Goal: Transaction & Acquisition: Purchase product/service

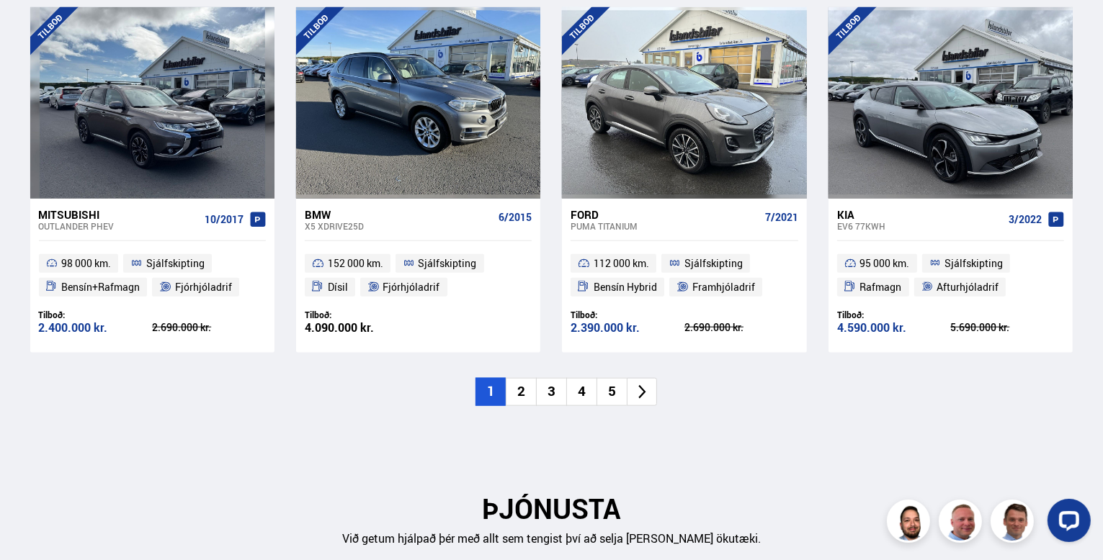
scroll to position [1584, 0]
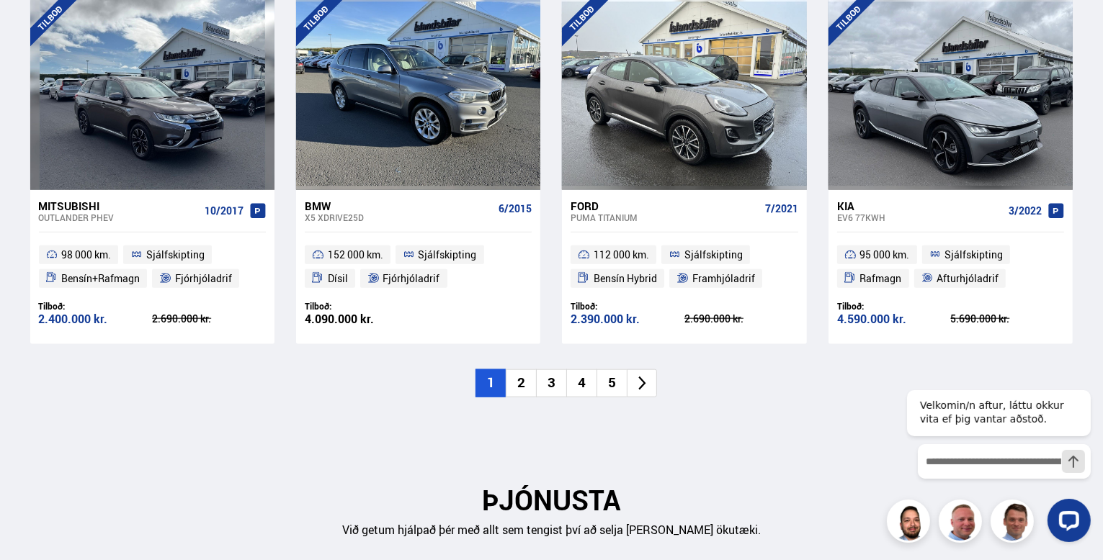
click at [519, 380] on li "2" at bounding box center [521, 383] width 30 height 28
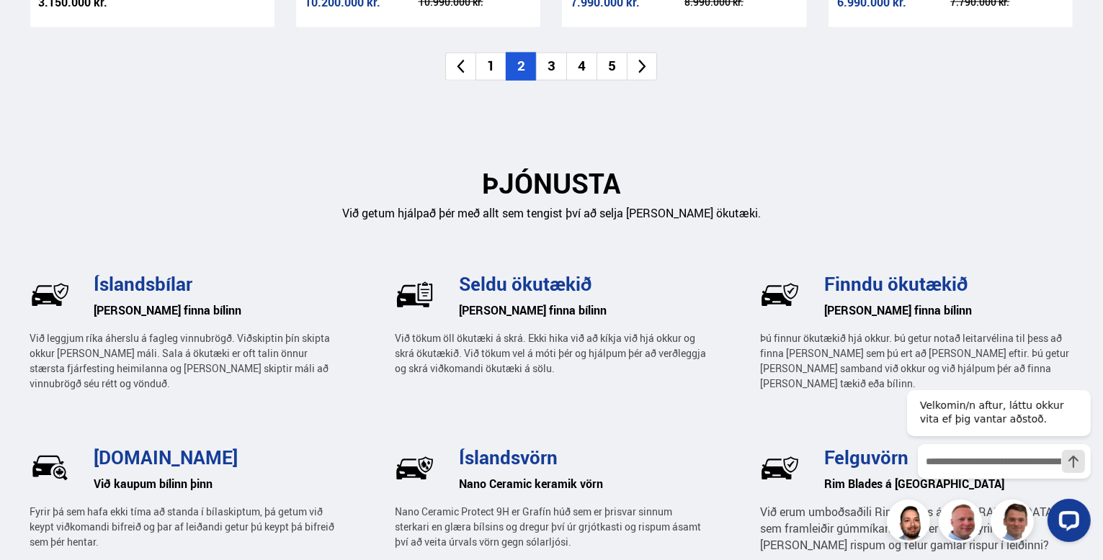
scroll to position [1901, 0]
click at [553, 64] on li "3" at bounding box center [551, 67] width 30 height 28
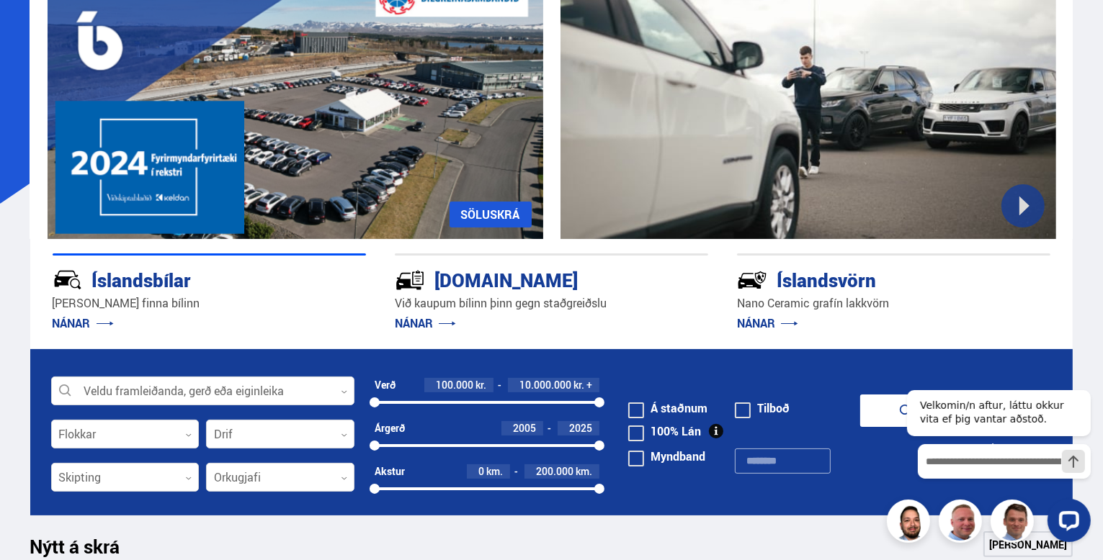
scroll to position [0, 0]
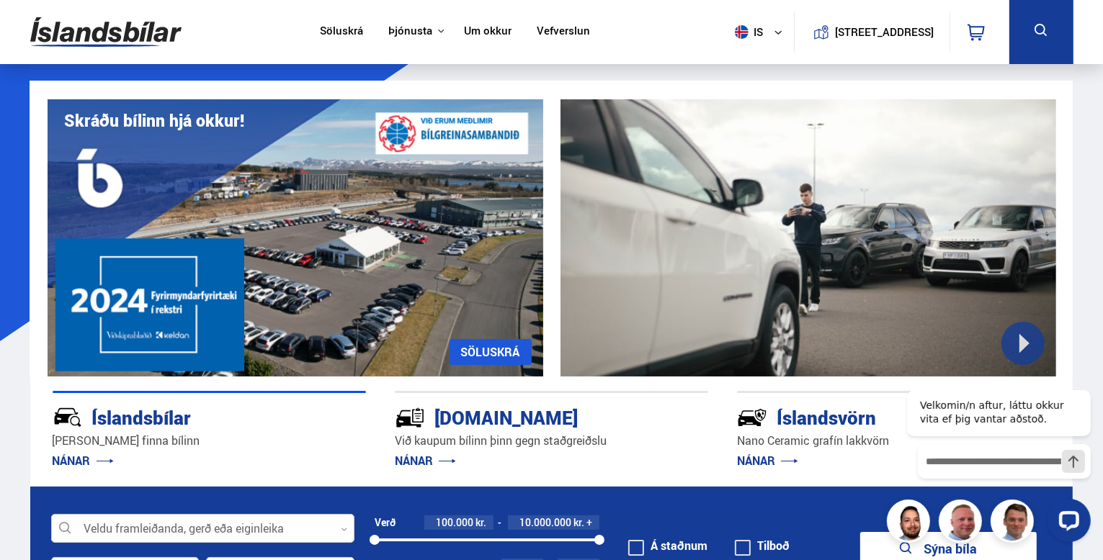
click at [80, 525] on div at bounding box center [202, 529] width 303 height 29
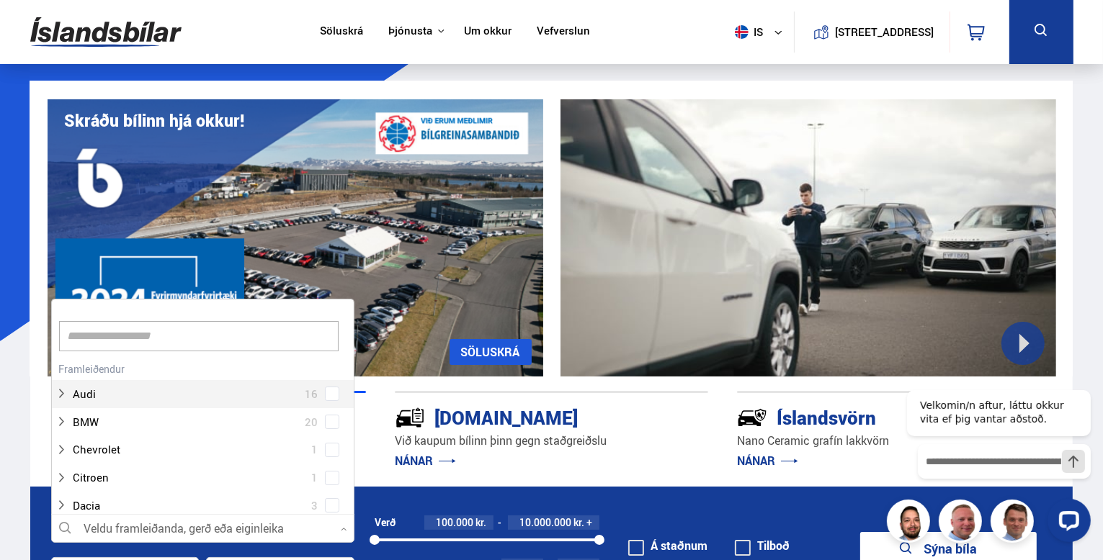
scroll to position [215, 298]
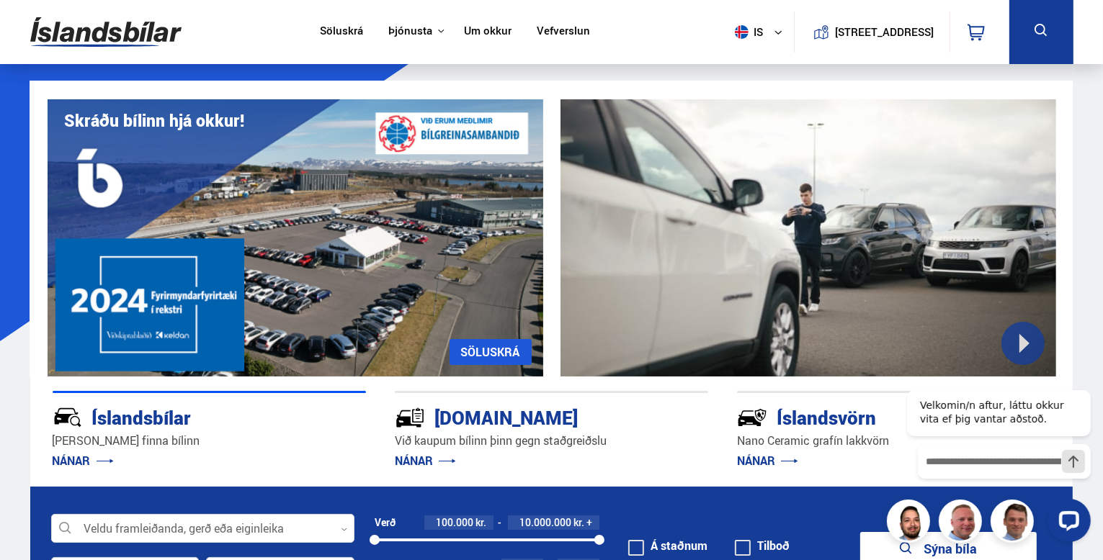
click at [746, 326] on div at bounding box center [807, 237] width 495 height 277
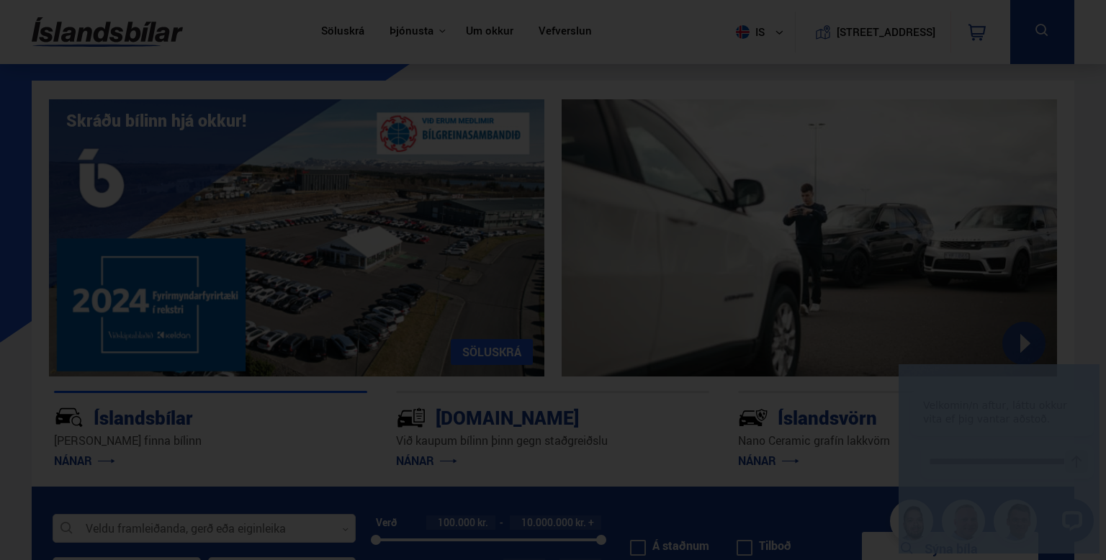
click at [746, 326] on div at bounding box center [553, 280] width 1106 height 560
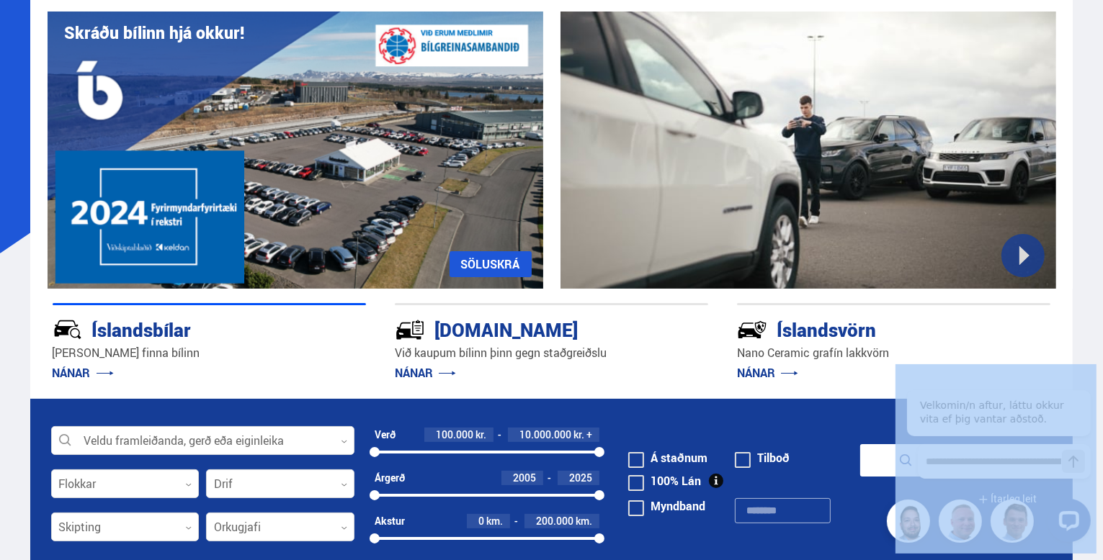
scroll to position [115, 0]
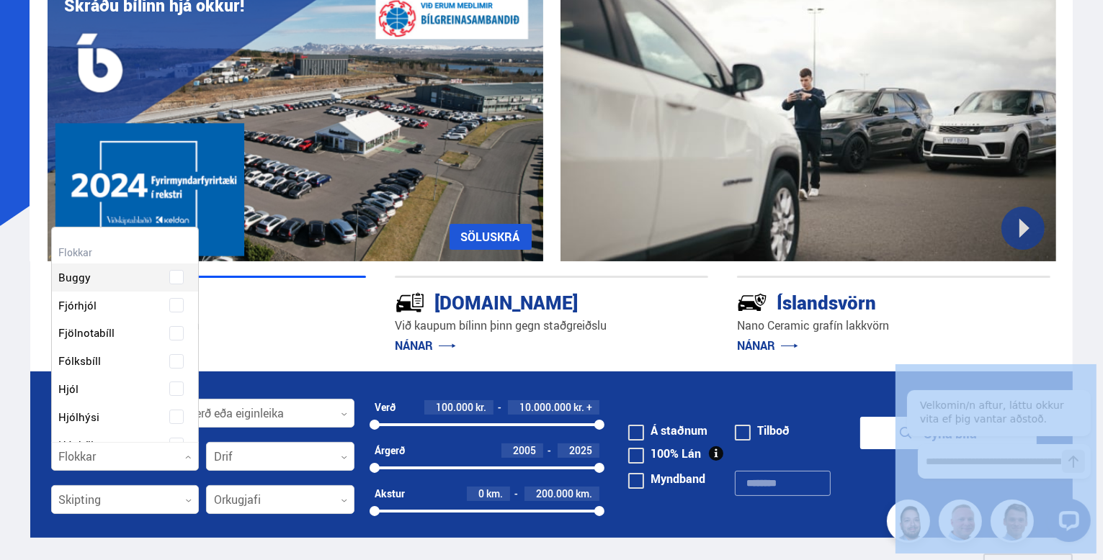
click at [99, 457] on div at bounding box center [125, 457] width 148 height 29
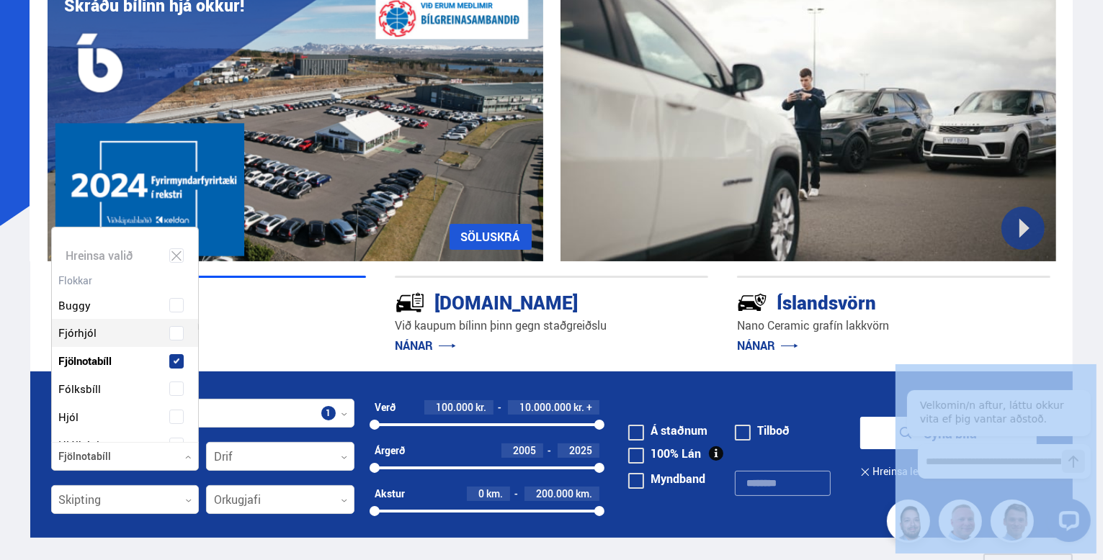
click at [121, 325] on div "Buggy Fjórhjól Fjölnotabíll Fólksbíll Hjól Hjólhýsi Húsbíll Jeppi Pallbíll Send…" at bounding box center [125, 532] width 147 height 524
drag, startPoint x: 193, startPoint y: 294, endPoint x: 197, endPoint y: 315, distance: 21.9
click at [197, 315] on div "Hreinsa valið Buggy Fjórhjól Fjölnotabíll Fólksbíll Hjól Hjólhýsi Húsbíll [PERS…" at bounding box center [125, 335] width 148 height 216
click at [193, 287] on div "Buggy" at bounding box center [125, 295] width 147 height 50
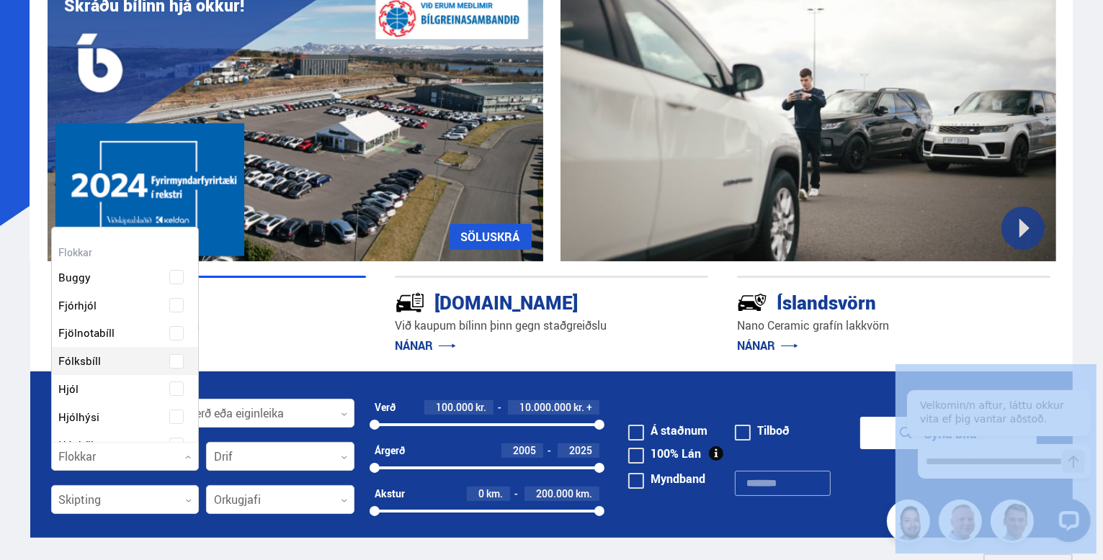
click at [168, 356] on div "Buggy Fjórhjól Fjölnotabíll Fólksbíll Hjól Hjólhýsi Húsbíll Jeppi Pallbíll Send…" at bounding box center [125, 504] width 147 height 524
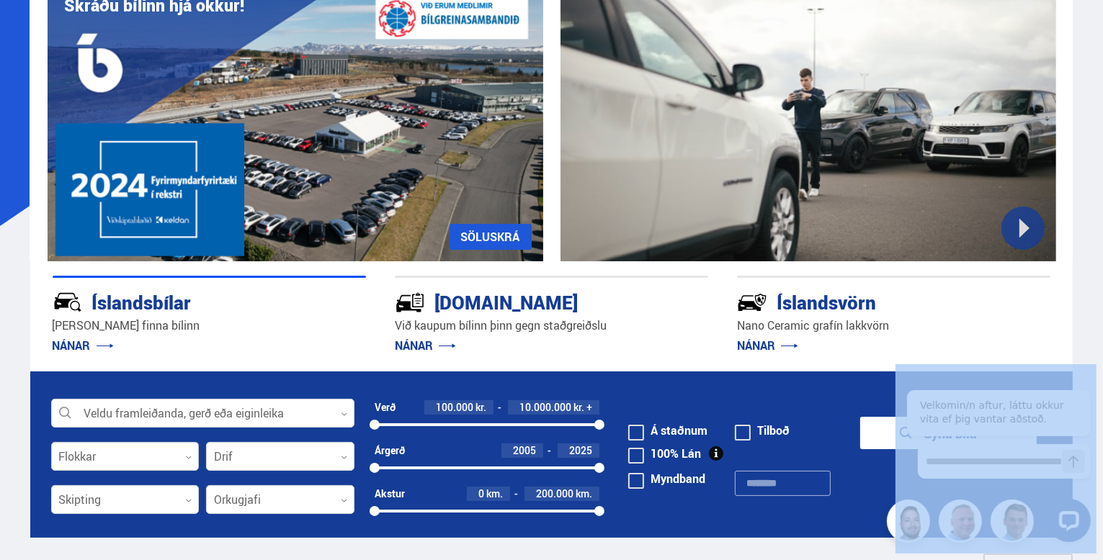
click at [190, 454] on icon at bounding box center [188, 457] width 6 height 6
click at [498, 236] on link "SÖLUSKRÁ" at bounding box center [490, 237] width 82 height 26
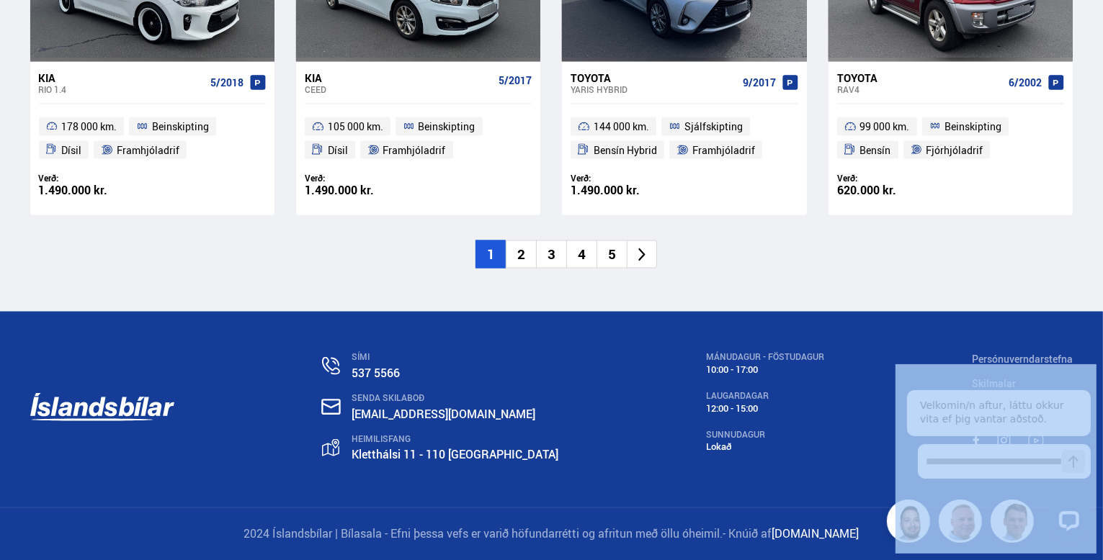
scroll to position [2308, 0]
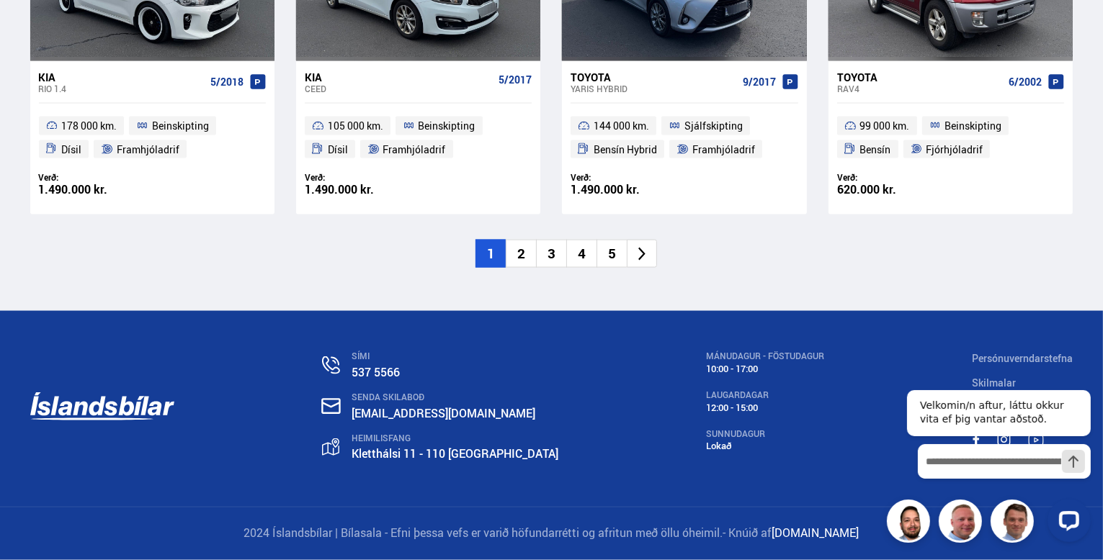
click at [519, 249] on li "2" at bounding box center [521, 254] width 30 height 28
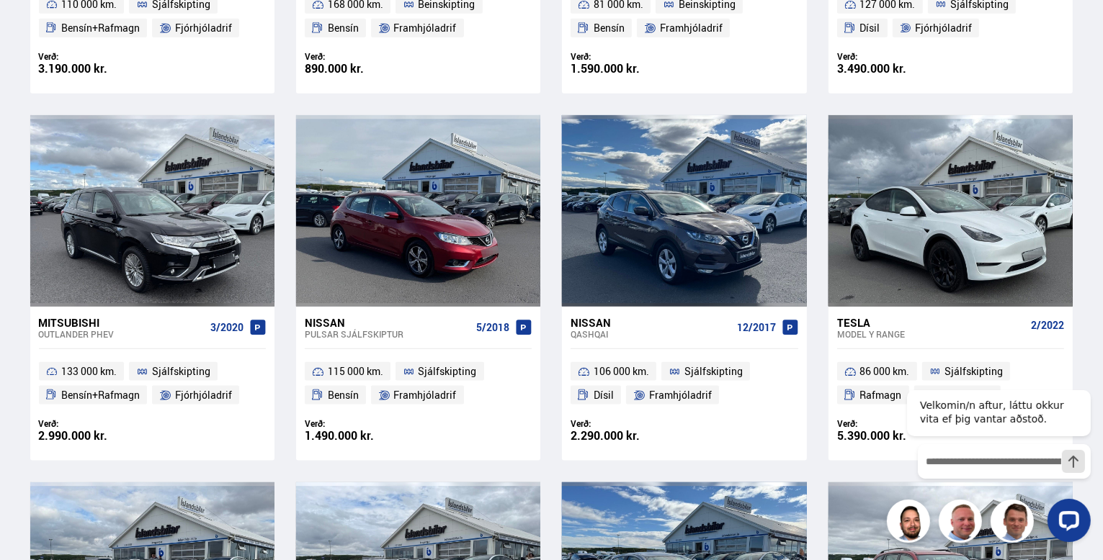
scroll to position [461, 0]
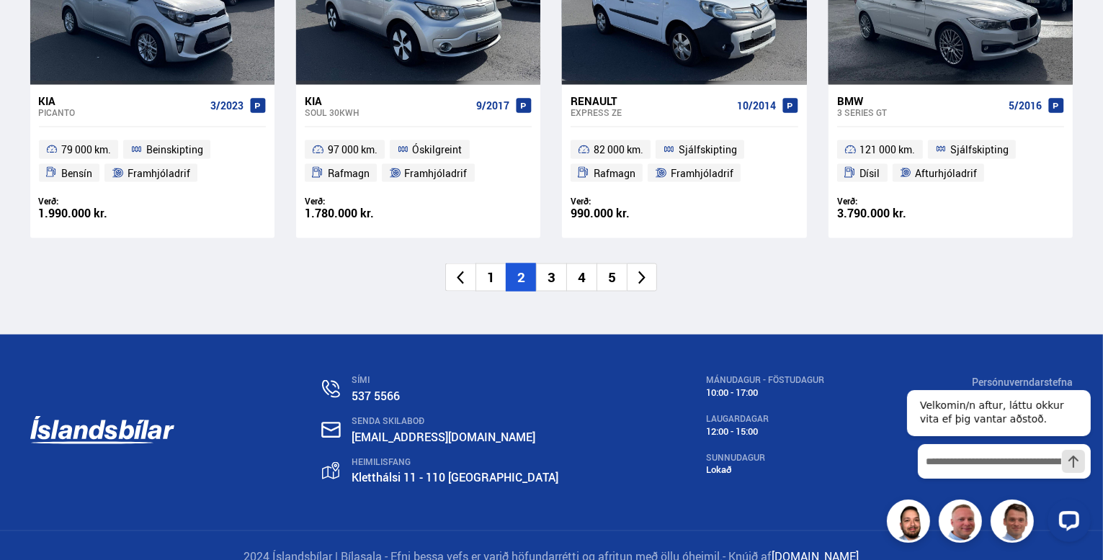
scroll to position [2308, 0]
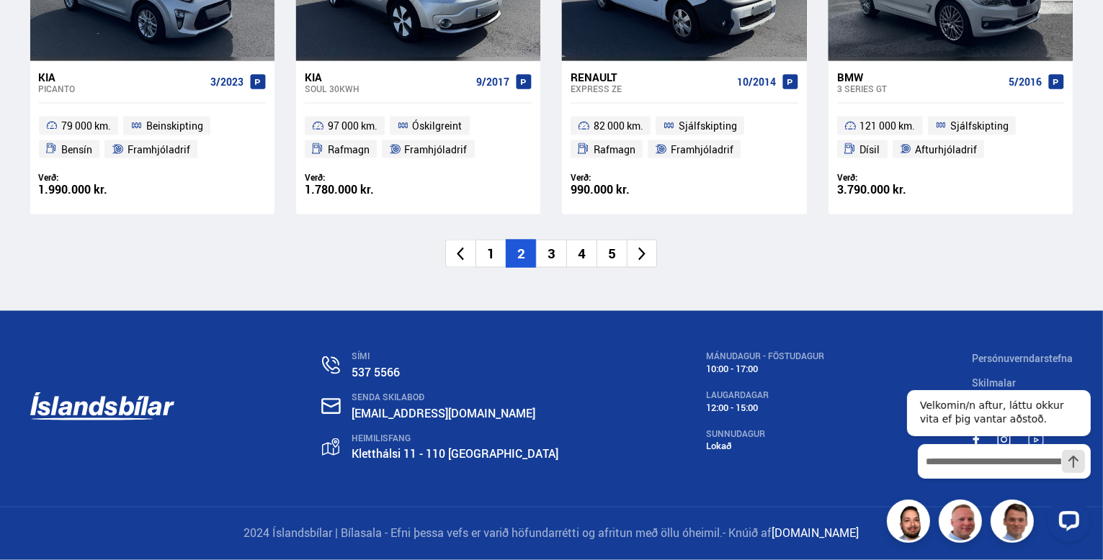
click at [553, 254] on li "3" at bounding box center [551, 254] width 30 height 28
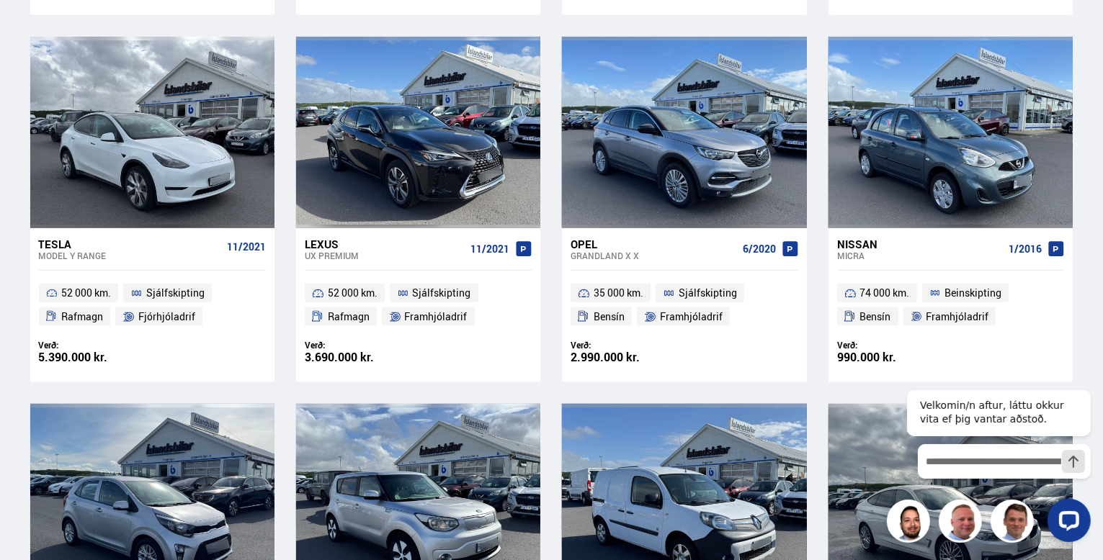
scroll to position [1154, 0]
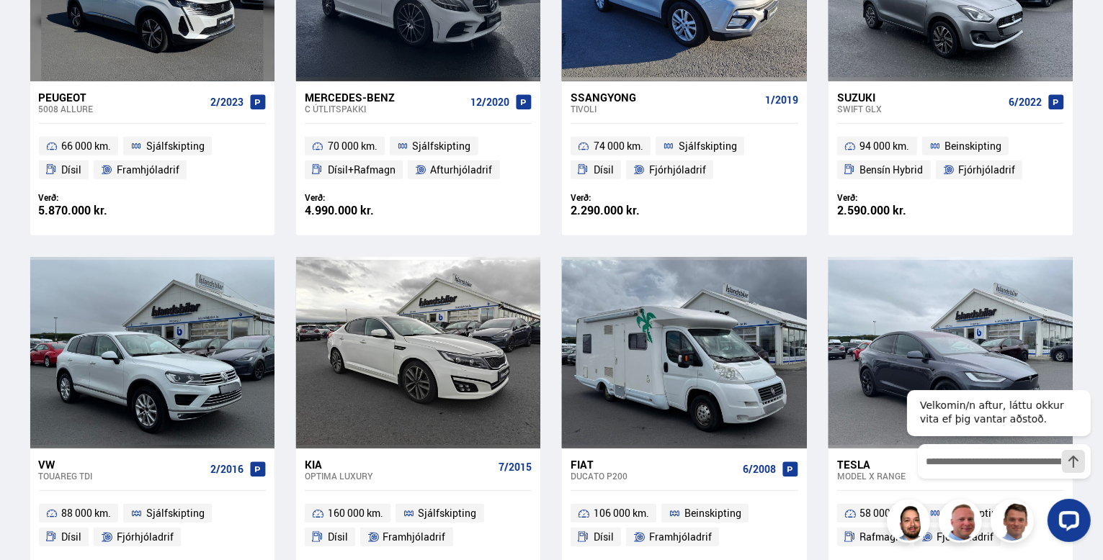
scroll to position [1210, 0]
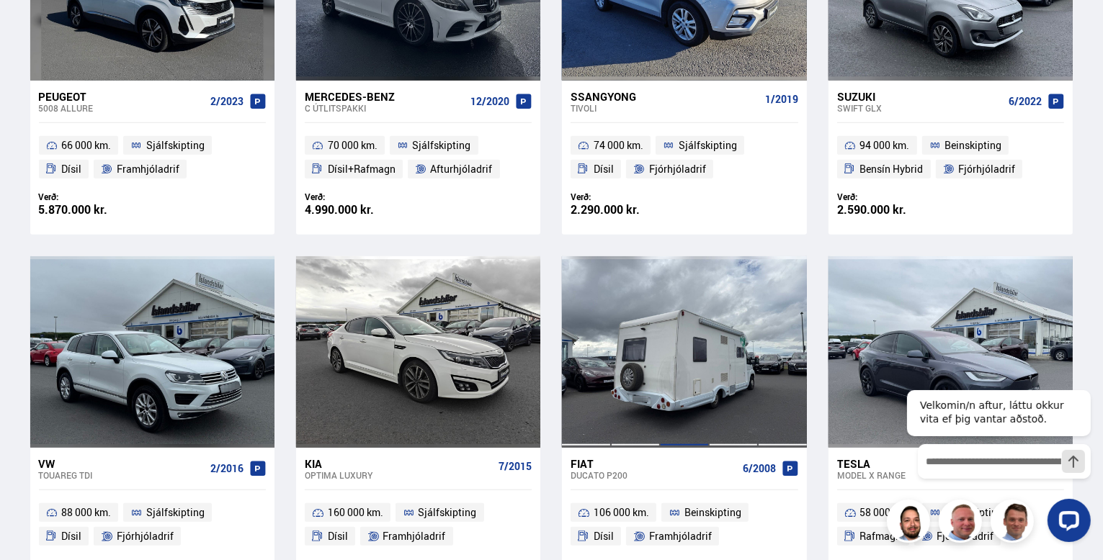
click at [695, 340] on div at bounding box center [684, 352] width 49 height 192
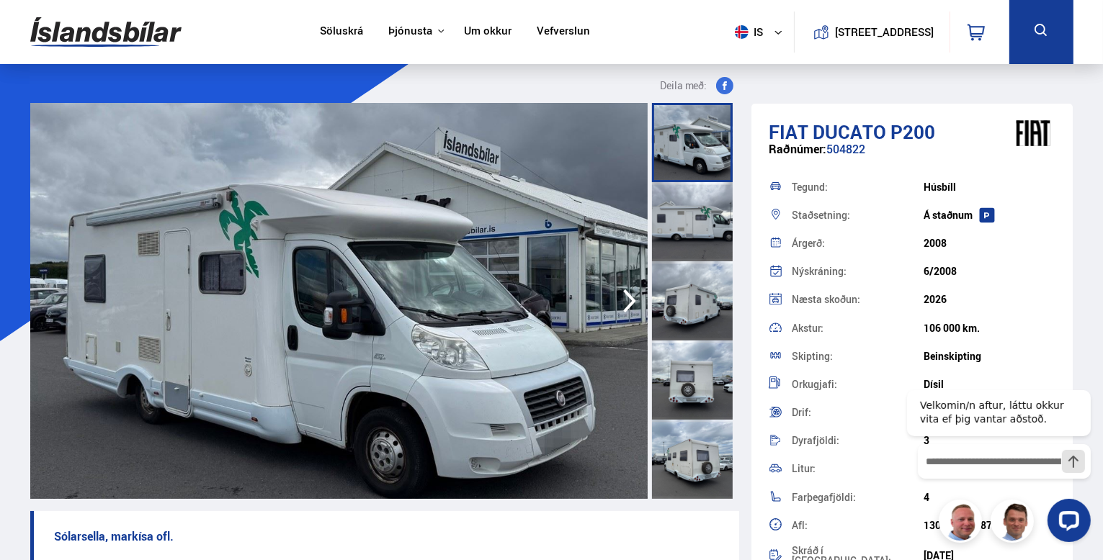
click at [406, 362] on img at bounding box center [338, 301] width 617 height 396
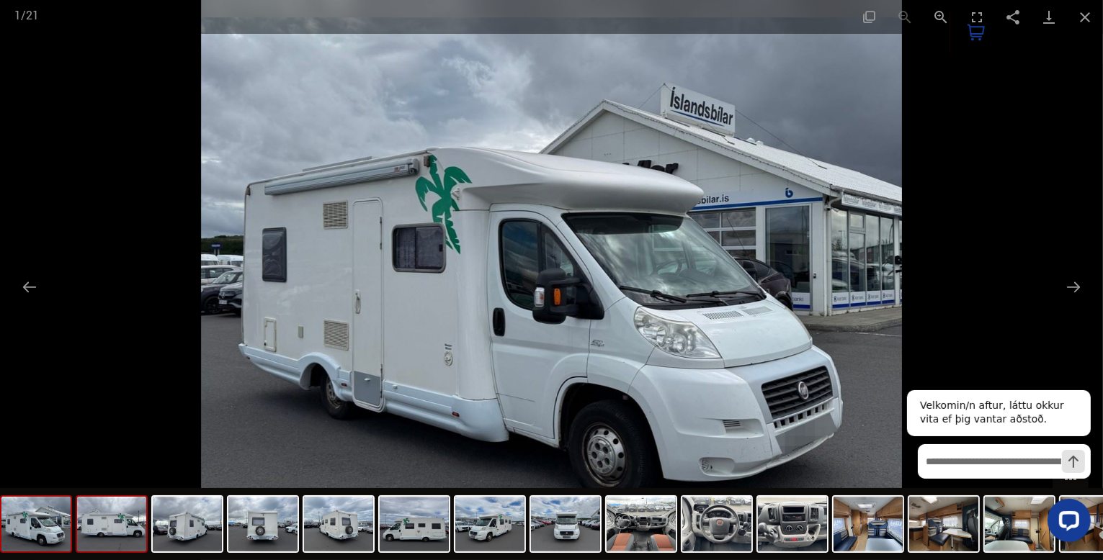
click at [122, 521] on img at bounding box center [111, 524] width 69 height 55
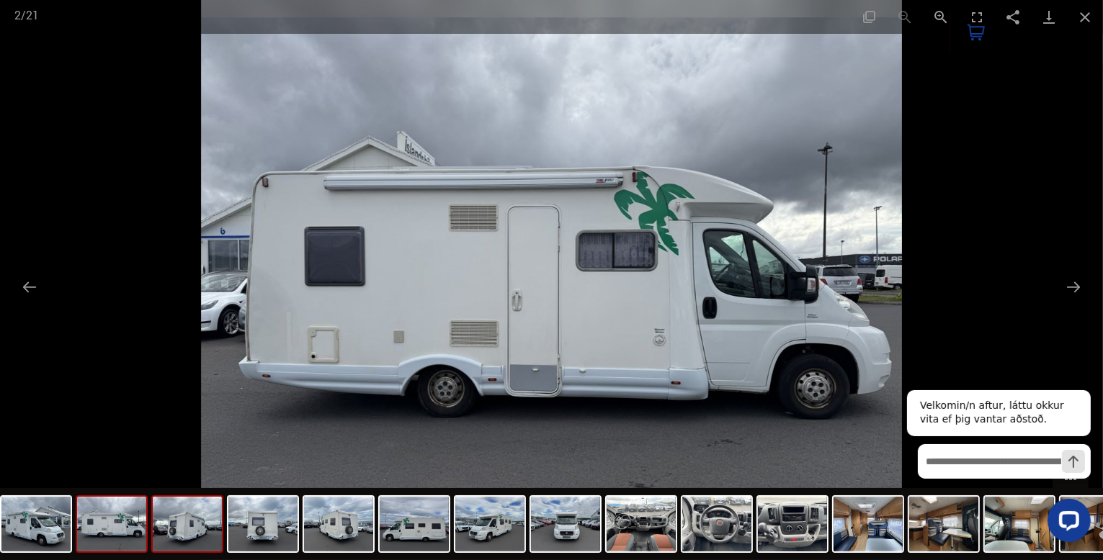
click at [184, 532] on img at bounding box center [187, 524] width 69 height 55
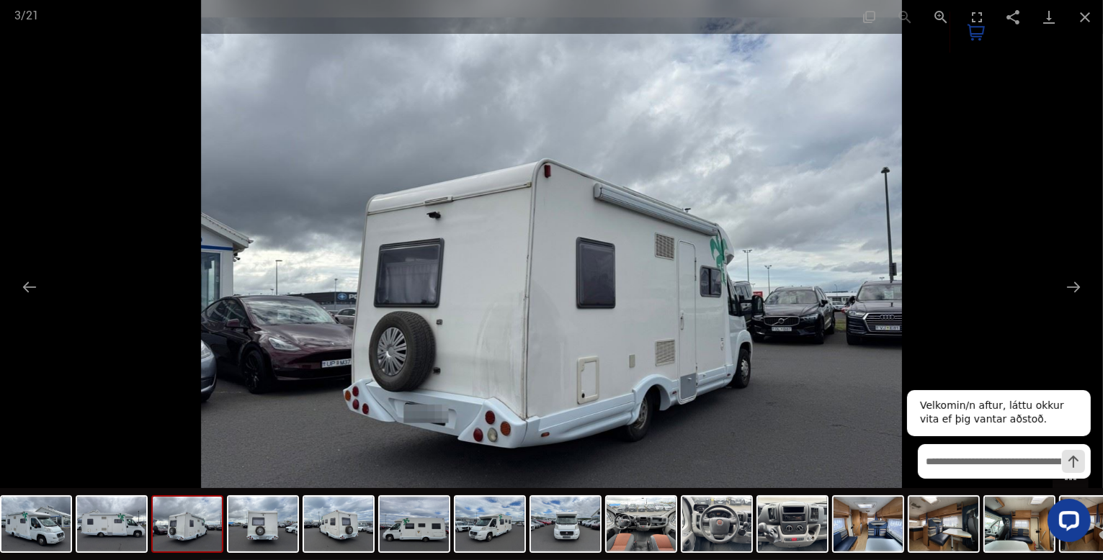
click at [184, 532] on img at bounding box center [187, 524] width 69 height 55
click at [261, 537] on img at bounding box center [262, 524] width 69 height 55
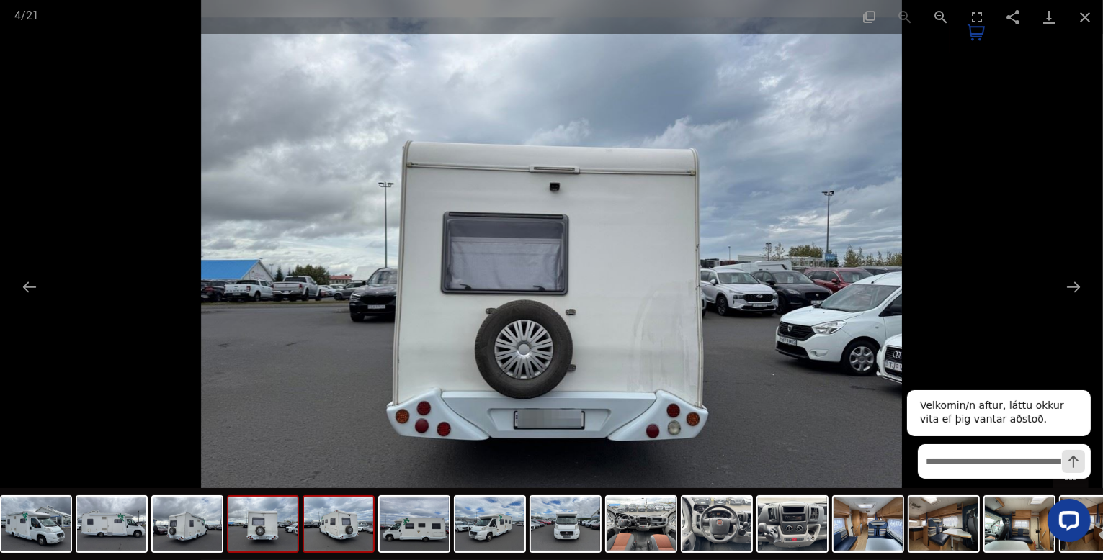
click at [340, 539] on img at bounding box center [338, 524] width 69 height 55
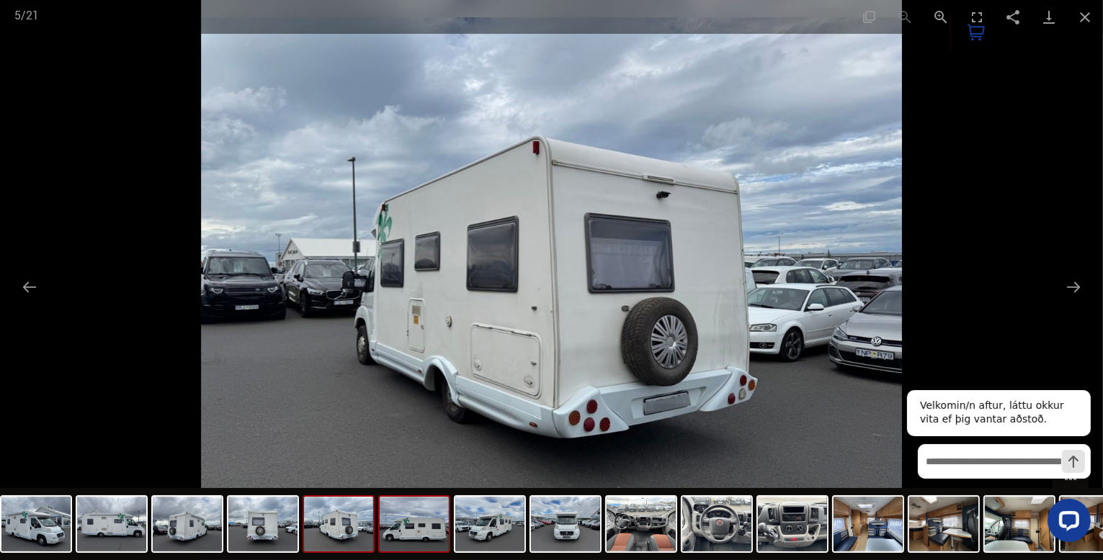
click at [404, 537] on img at bounding box center [414, 524] width 69 height 55
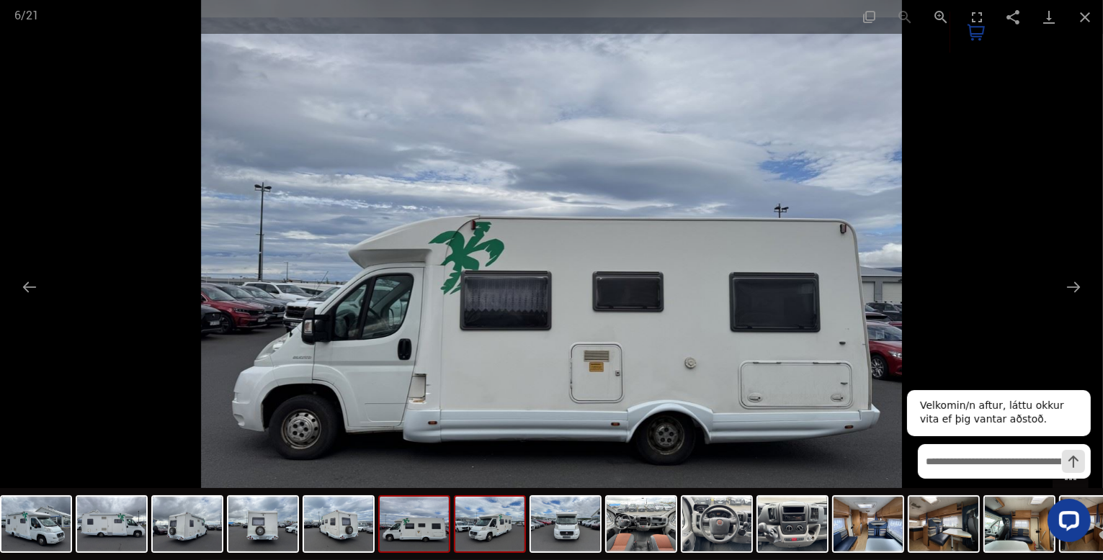
click at [481, 540] on img at bounding box center [489, 524] width 69 height 55
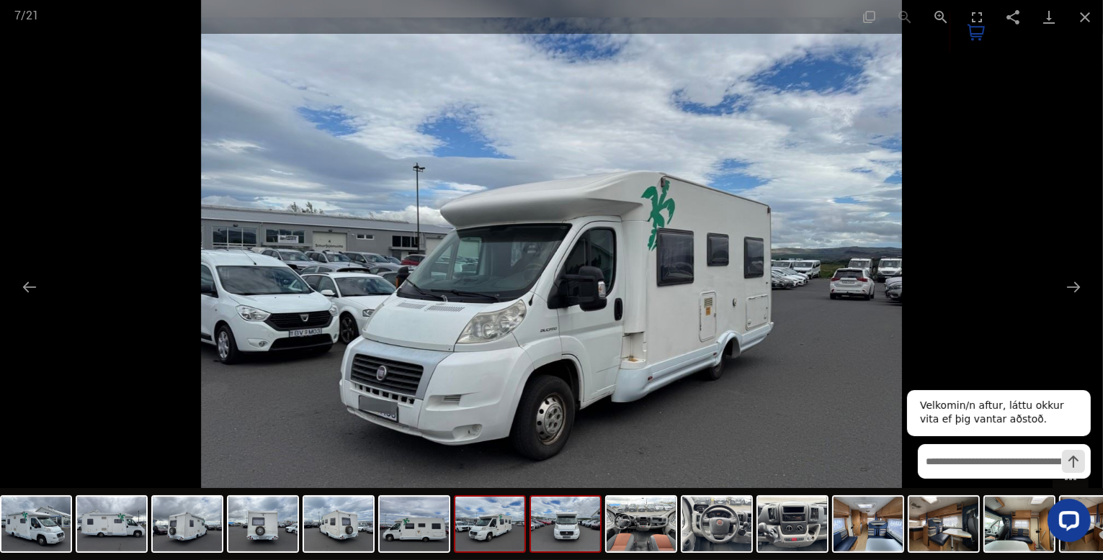
click at [565, 529] on img at bounding box center [565, 524] width 69 height 55
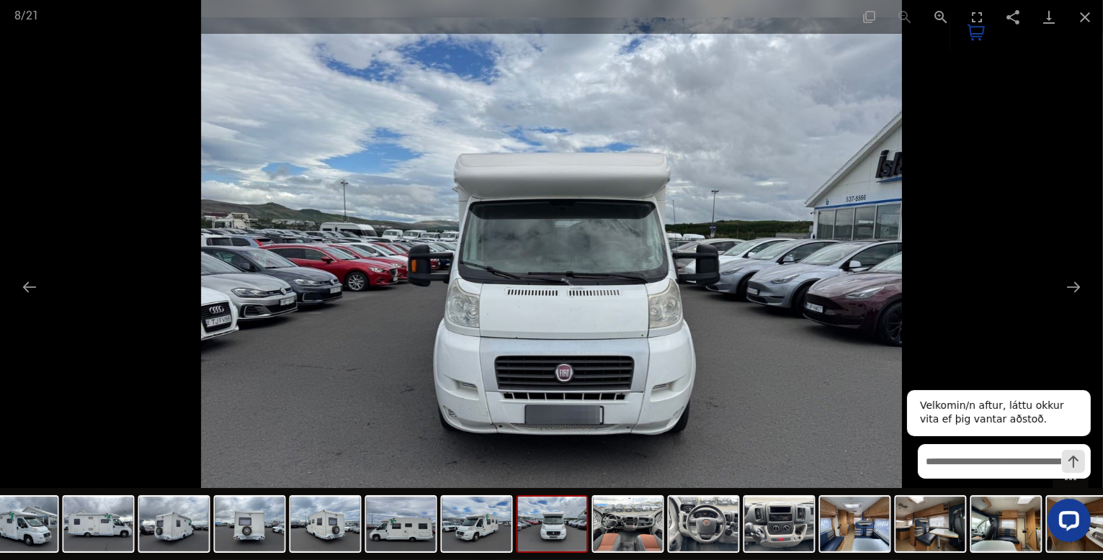
click at [565, 529] on img at bounding box center [552, 524] width 69 height 55
click at [611, 529] on img at bounding box center [627, 524] width 69 height 55
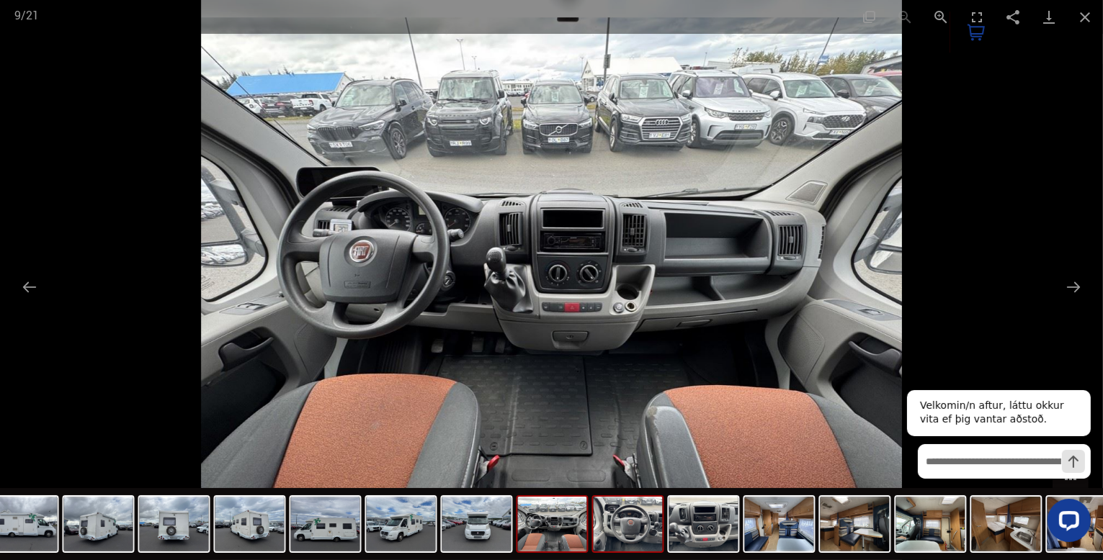
click at [645, 532] on img at bounding box center [627, 524] width 69 height 55
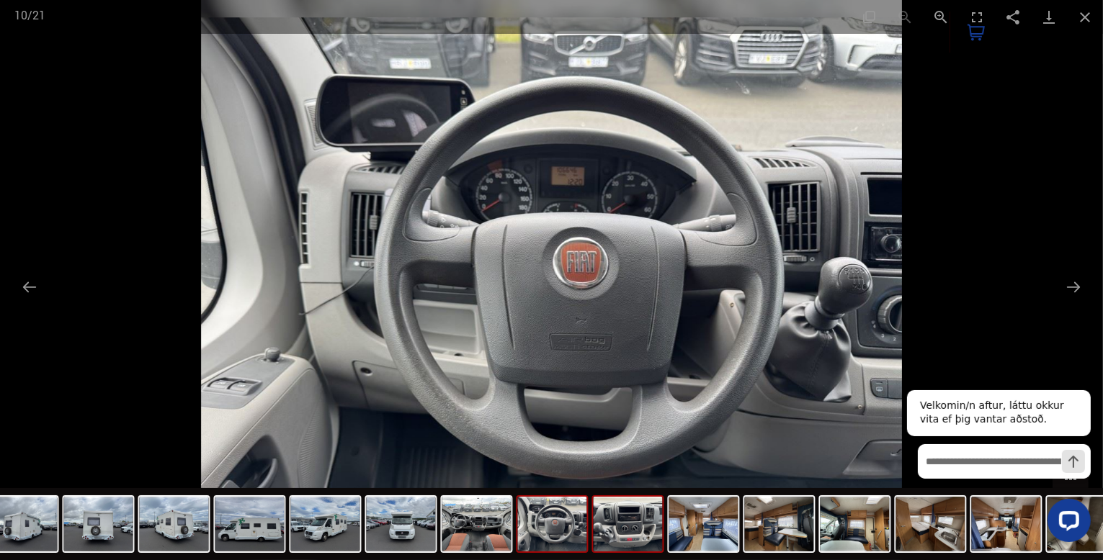
click at [643, 535] on img at bounding box center [627, 524] width 69 height 55
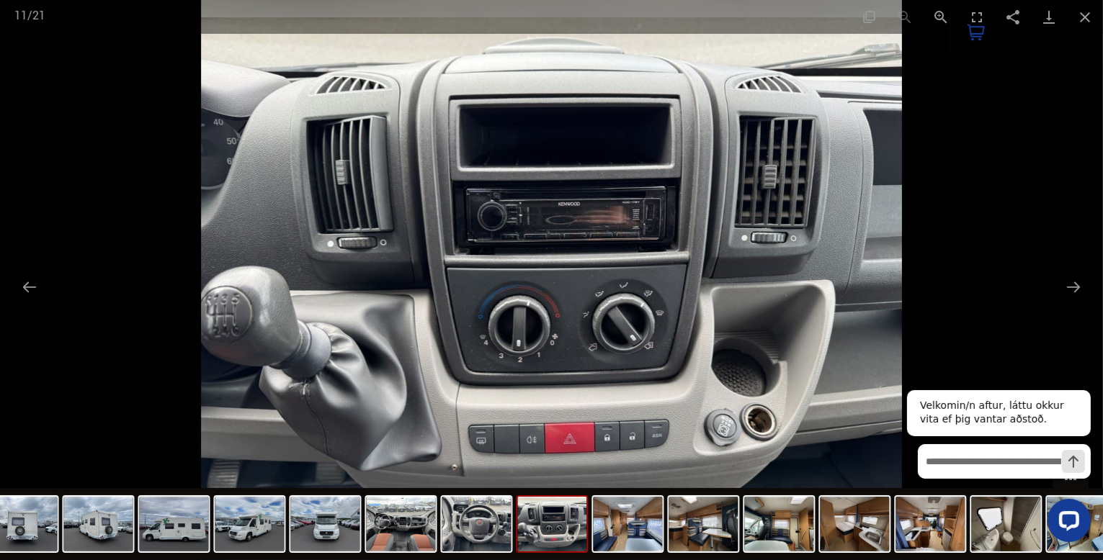
click at [643, 535] on img at bounding box center [627, 524] width 69 height 55
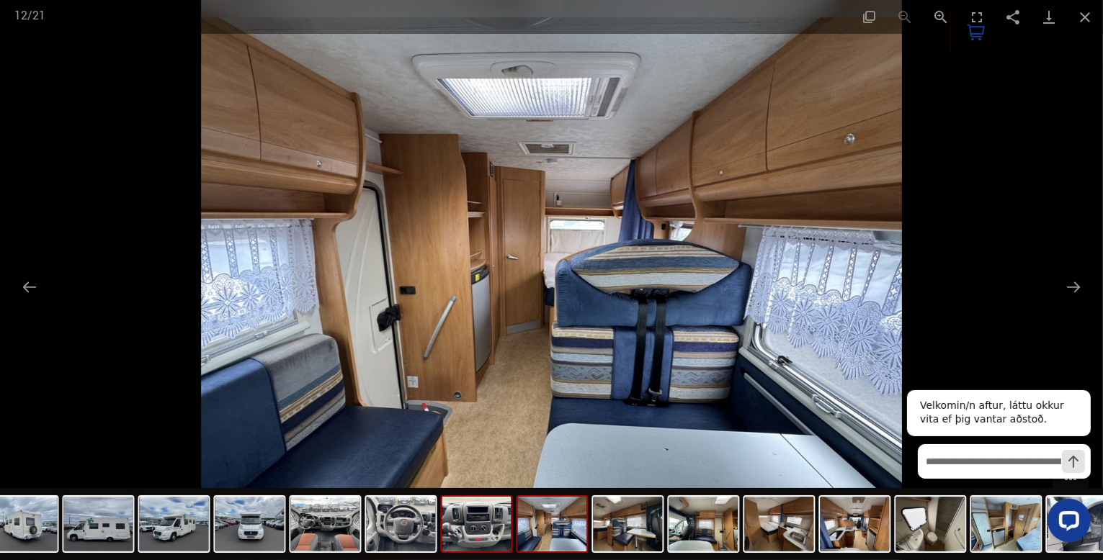
click at [643, 535] on img at bounding box center [627, 524] width 69 height 55
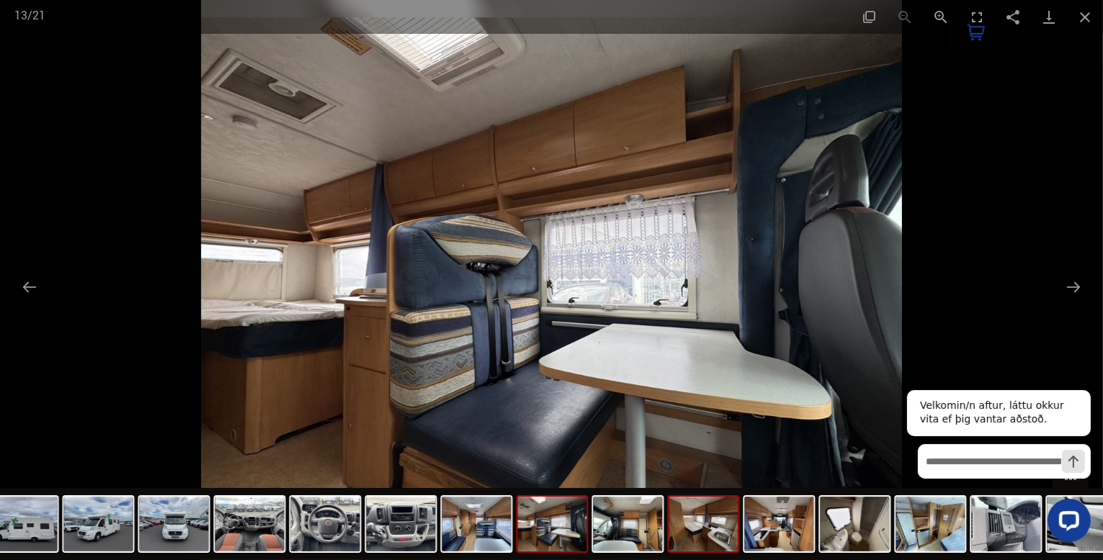
click at [695, 537] on img at bounding box center [703, 524] width 69 height 55
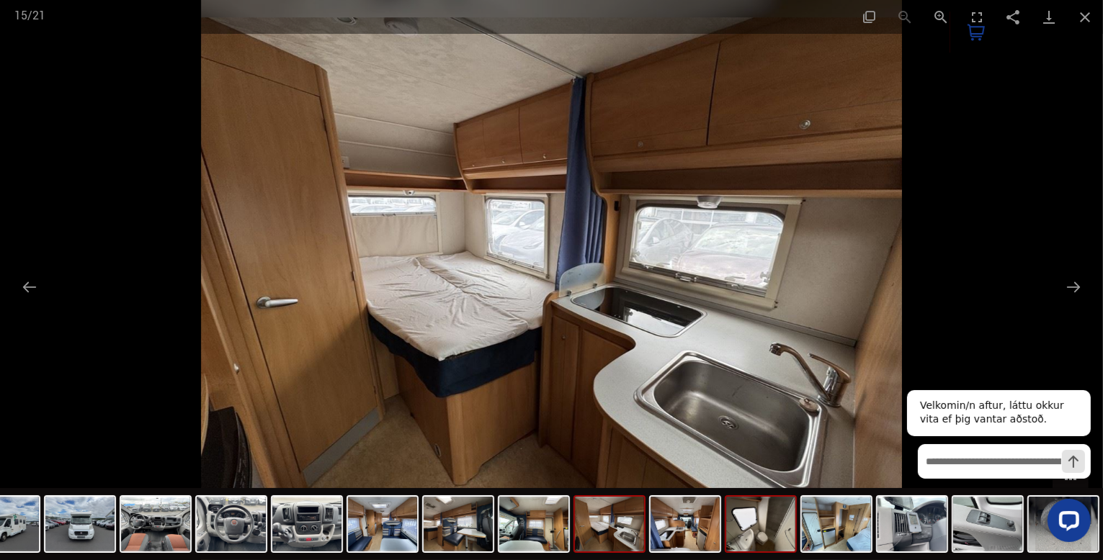
click at [735, 532] on img at bounding box center [760, 524] width 69 height 55
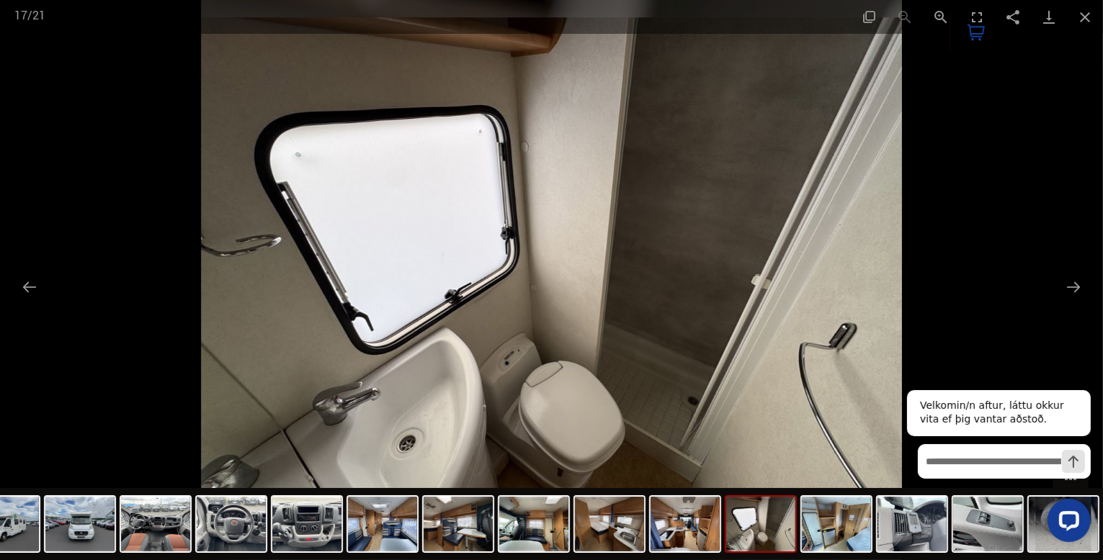
click at [749, 532] on img at bounding box center [760, 524] width 69 height 55
click at [817, 529] on img at bounding box center [836, 524] width 69 height 55
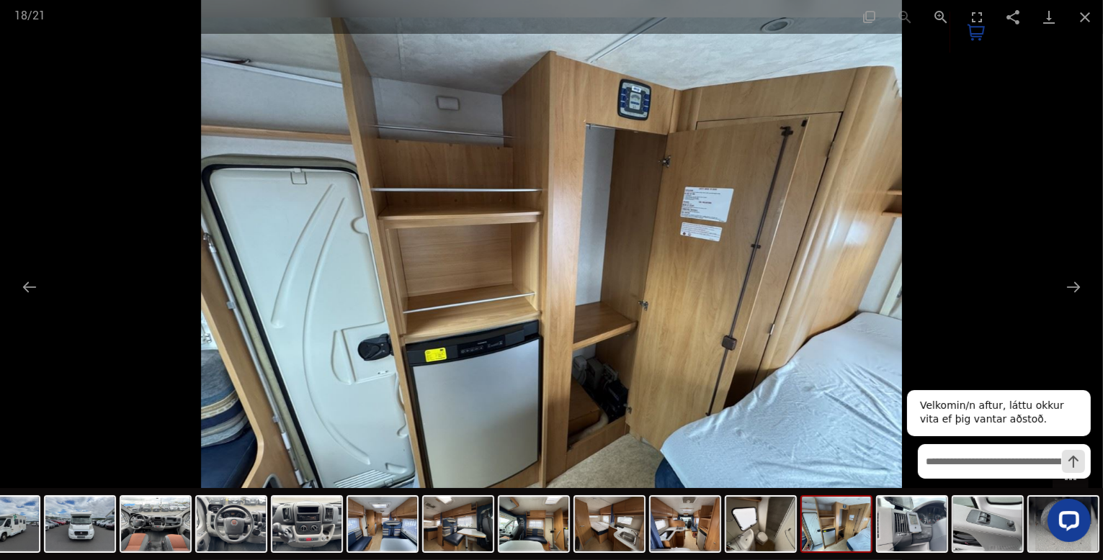
click at [817, 529] on img at bounding box center [836, 524] width 69 height 55
click at [828, 531] on img at bounding box center [836, 524] width 69 height 55
click at [774, 539] on img at bounding box center [760, 524] width 69 height 55
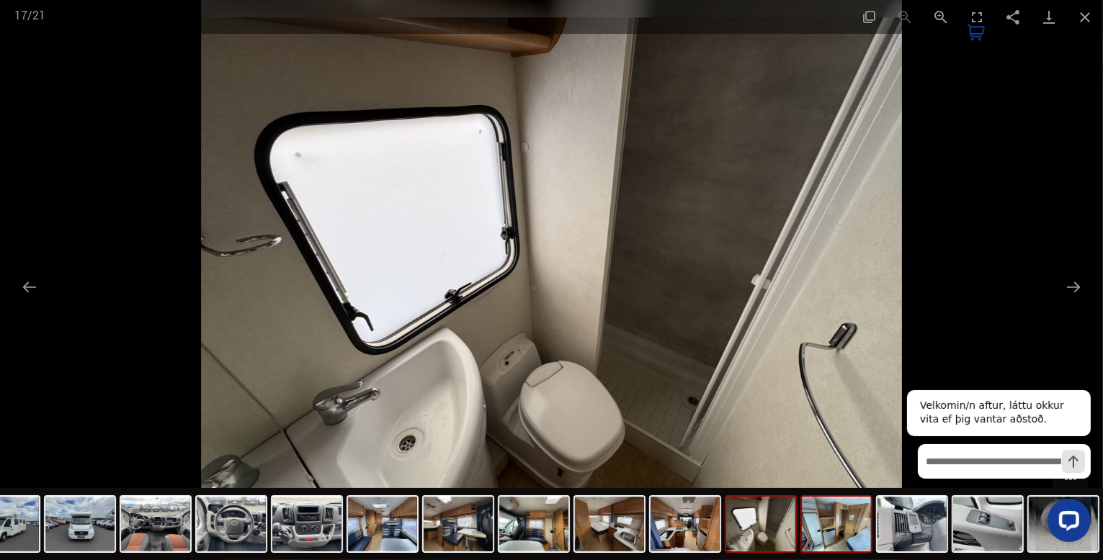
click at [823, 533] on img at bounding box center [836, 524] width 69 height 55
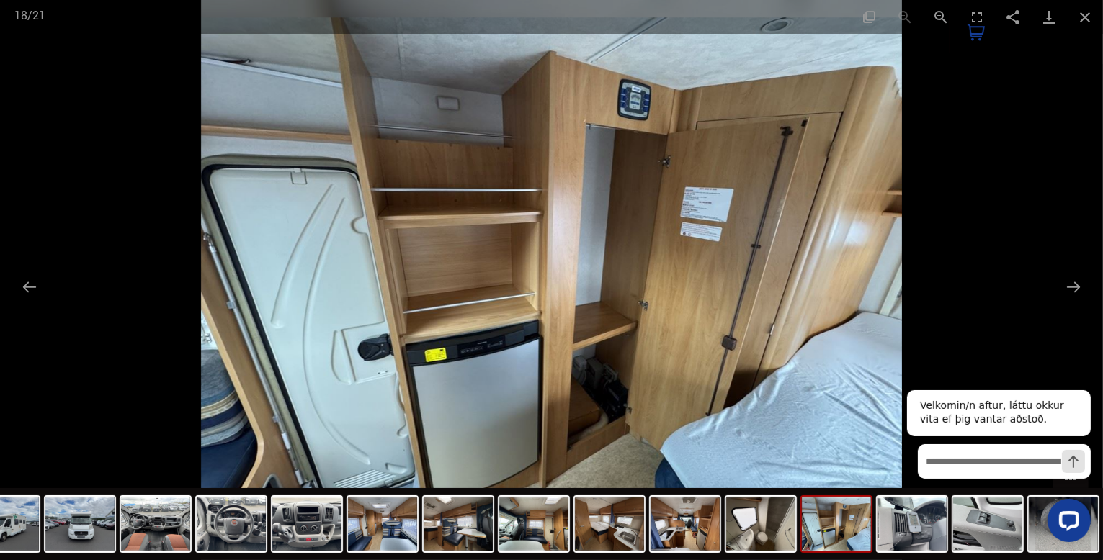
click at [905, 526] on div "Velkomin/n aftur, láttu okkur vita ef þig vantar aðstoð." at bounding box center [994, 458] width 201 height 189
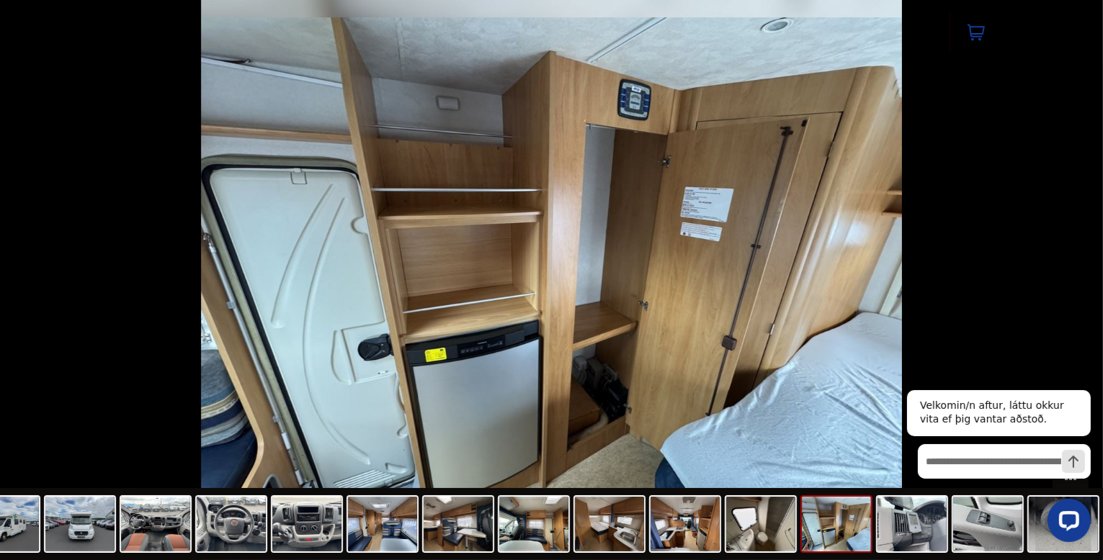
click at [925, 516] on div at bounding box center [998, 519] width 184 height 43
click at [975, 513] on div at bounding box center [998, 519] width 184 height 43
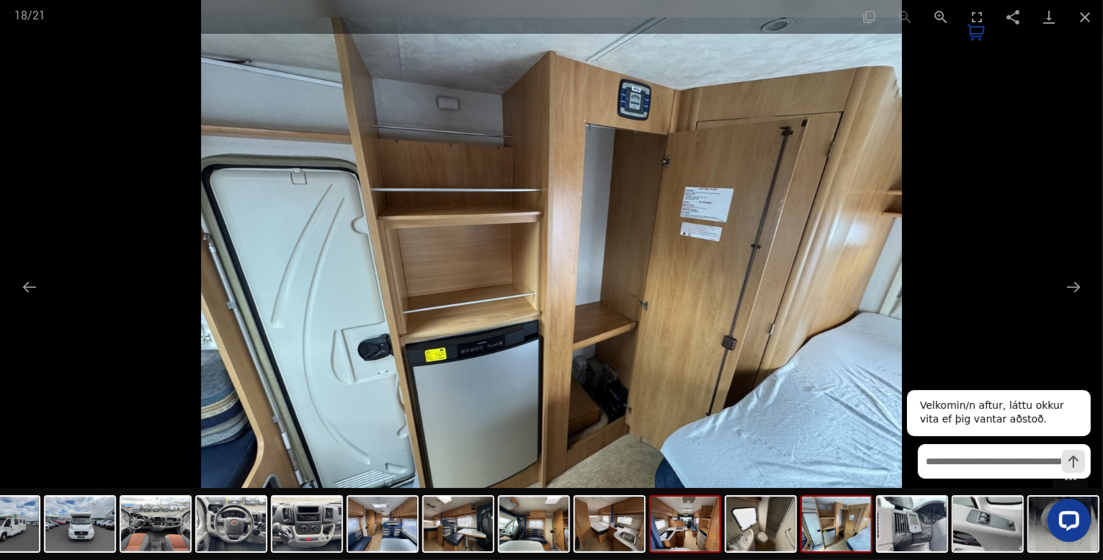
click at [688, 542] on img at bounding box center [684, 524] width 69 height 55
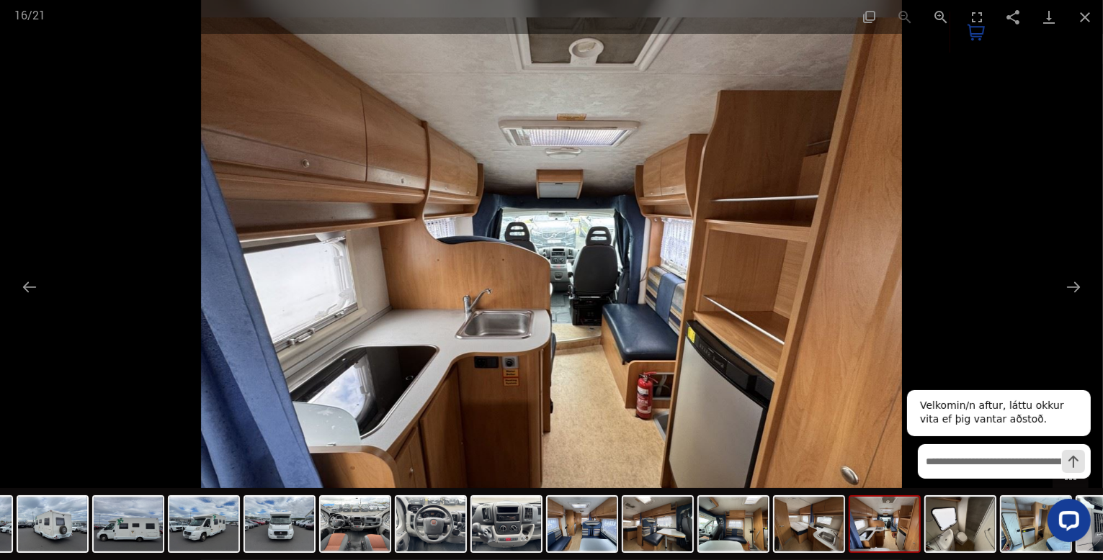
drag, startPoint x: 688, startPoint y: 542, endPoint x: 1050, endPoint y: 323, distance: 423.3
click at [1050, 323] on div "Facebook Twitter GooglePlus Pinterest 16 / 21" at bounding box center [551, 280] width 1103 height 560
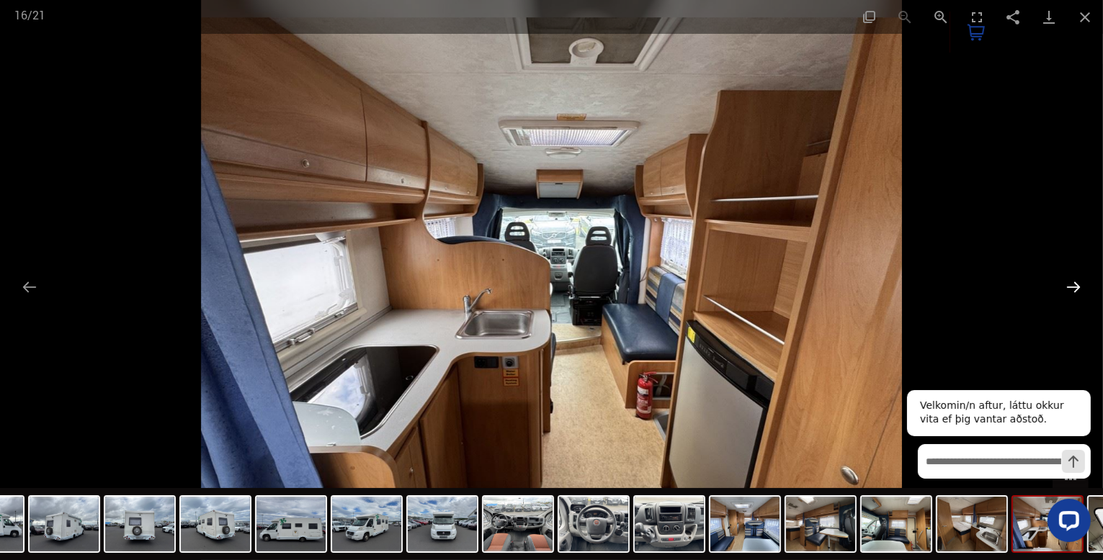
click at [1070, 288] on button "Next slide" at bounding box center [1073, 287] width 30 height 28
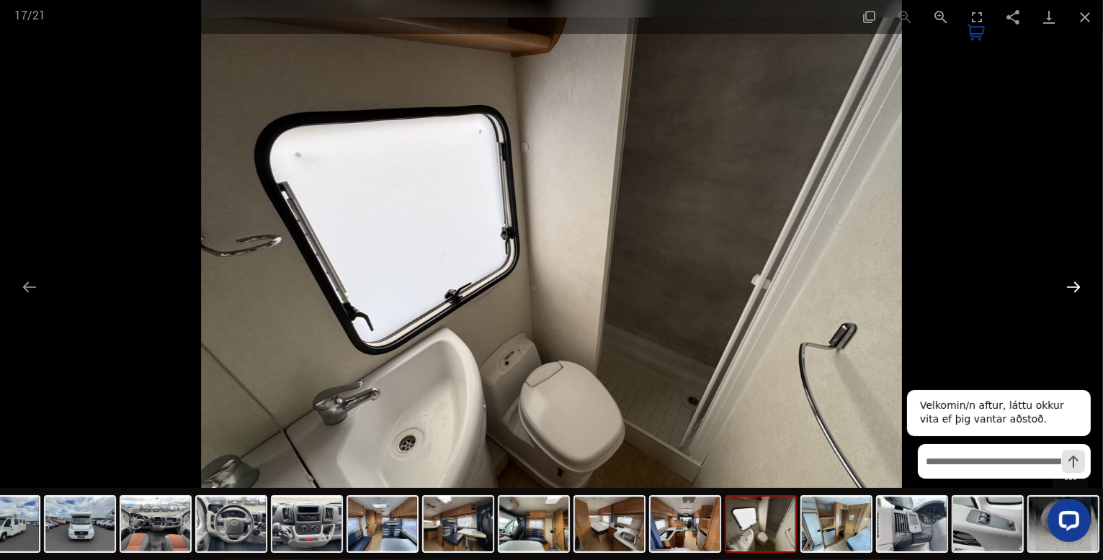
click at [1068, 284] on button "Next slide" at bounding box center [1073, 287] width 30 height 28
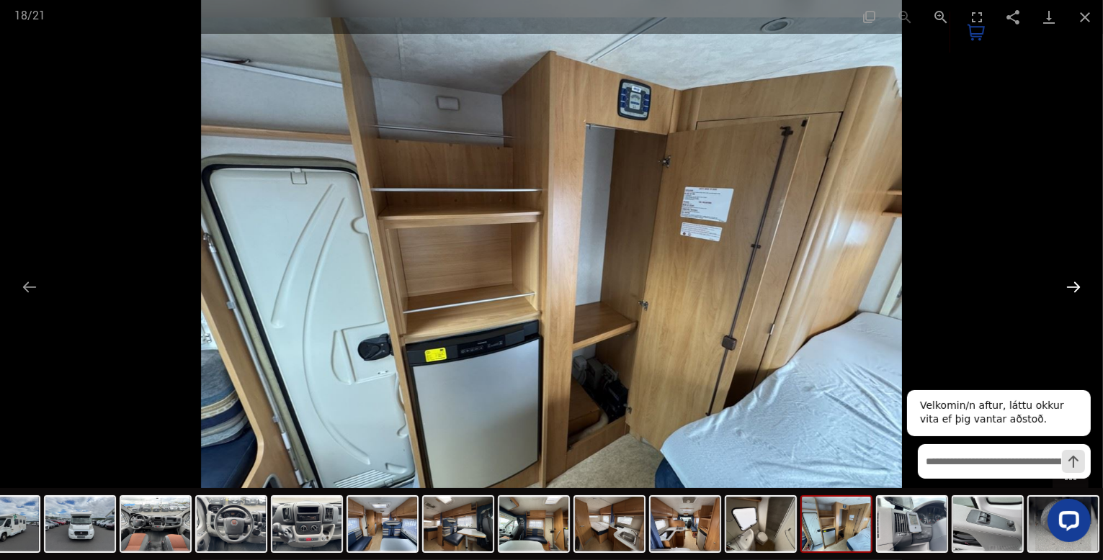
click at [1069, 283] on button "Next slide" at bounding box center [1073, 287] width 30 height 28
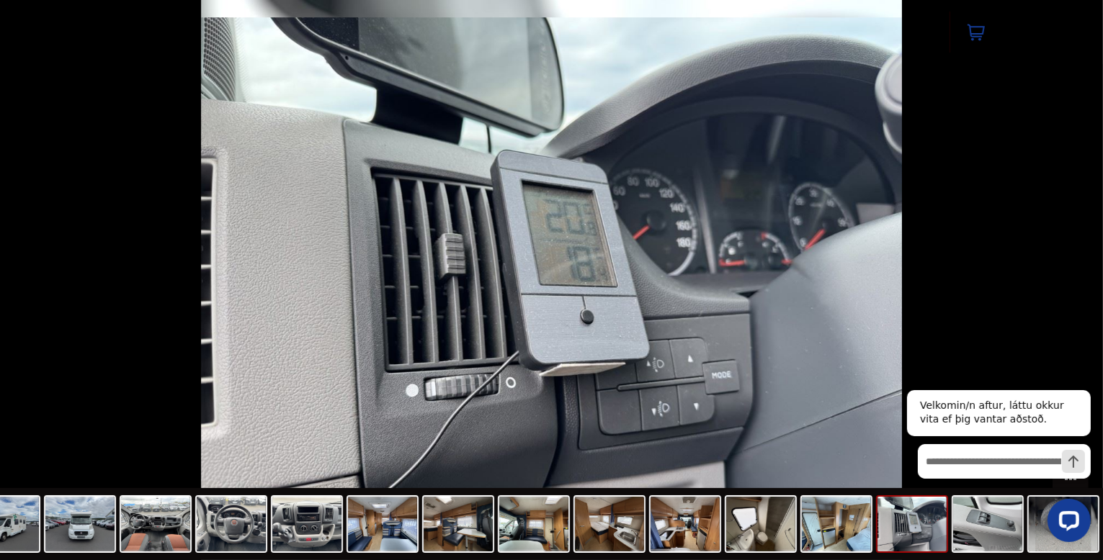
click at [1069, 283] on button "Next slide" at bounding box center [1080, 287] width 30 height 28
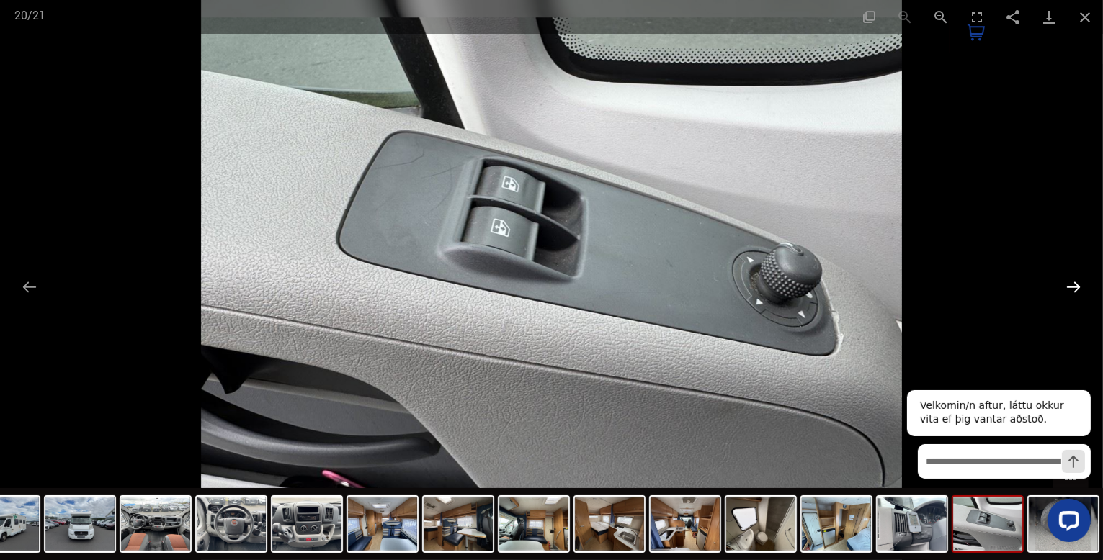
click at [1080, 274] on button "Next slide" at bounding box center [1073, 287] width 30 height 28
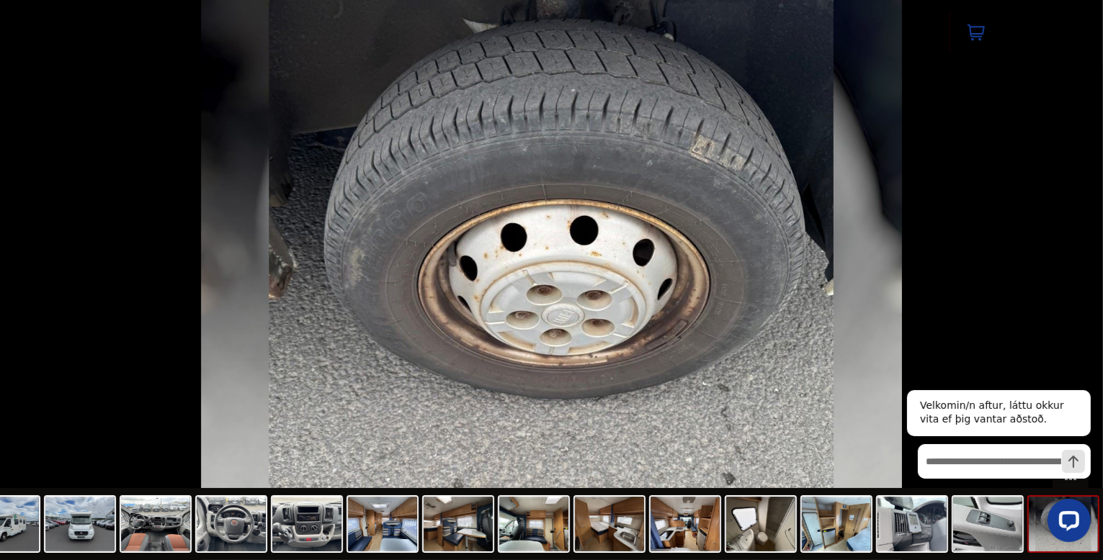
click at [1080, 274] on button "Next slide" at bounding box center [1080, 287] width 30 height 28
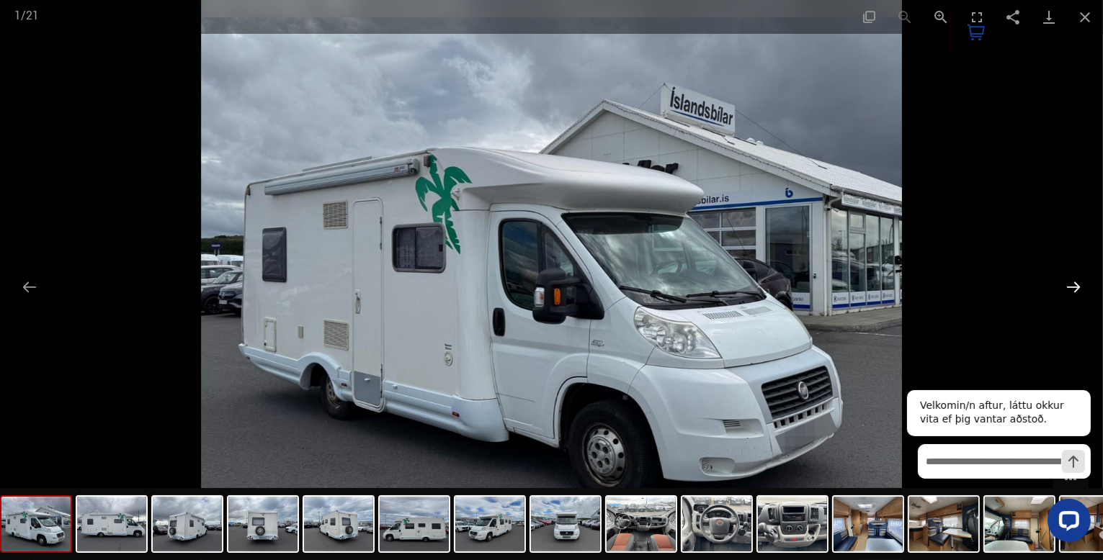
click at [1070, 280] on button "Next slide" at bounding box center [1073, 287] width 30 height 28
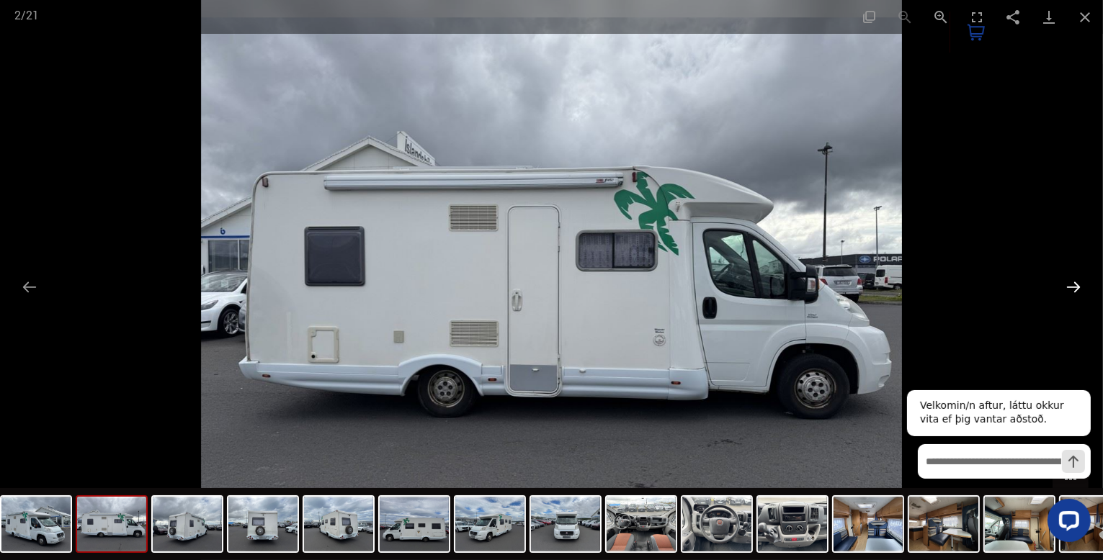
click at [1070, 280] on button "Next slide" at bounding box center [1073, 287] width 30 height 28
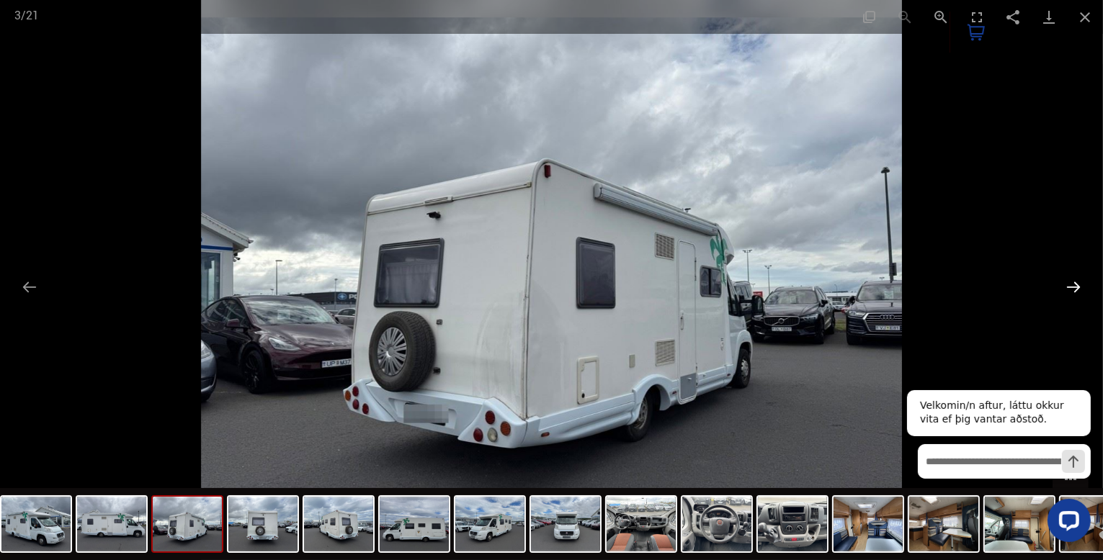
click at [1069, 280] on button "Next slide" at bounding box center [1073, 287] width 30 height 28
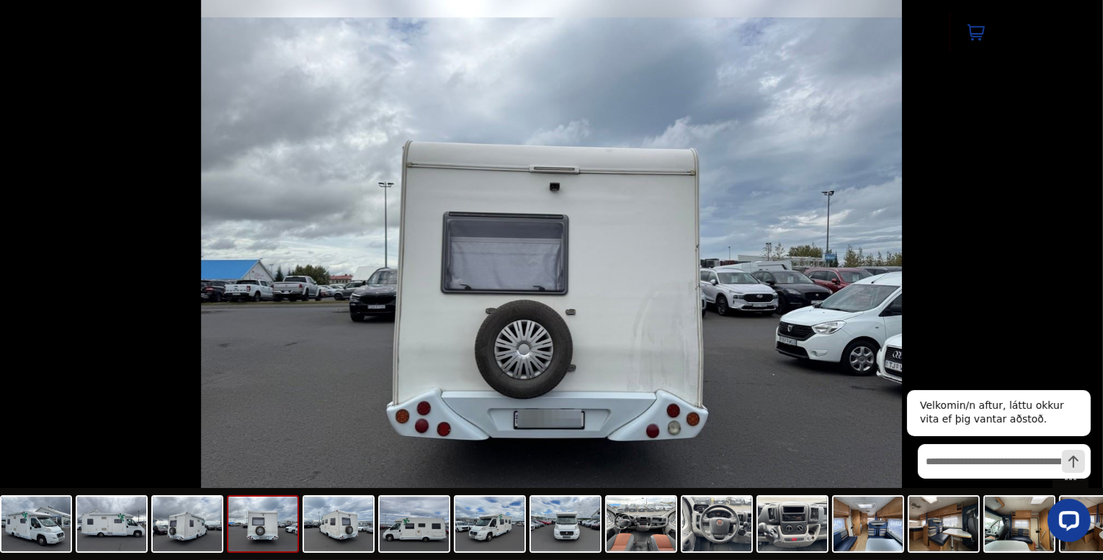
click at [1069, 280] on button "Next slide" at bounding box center [1080, 287] width 30 height 28
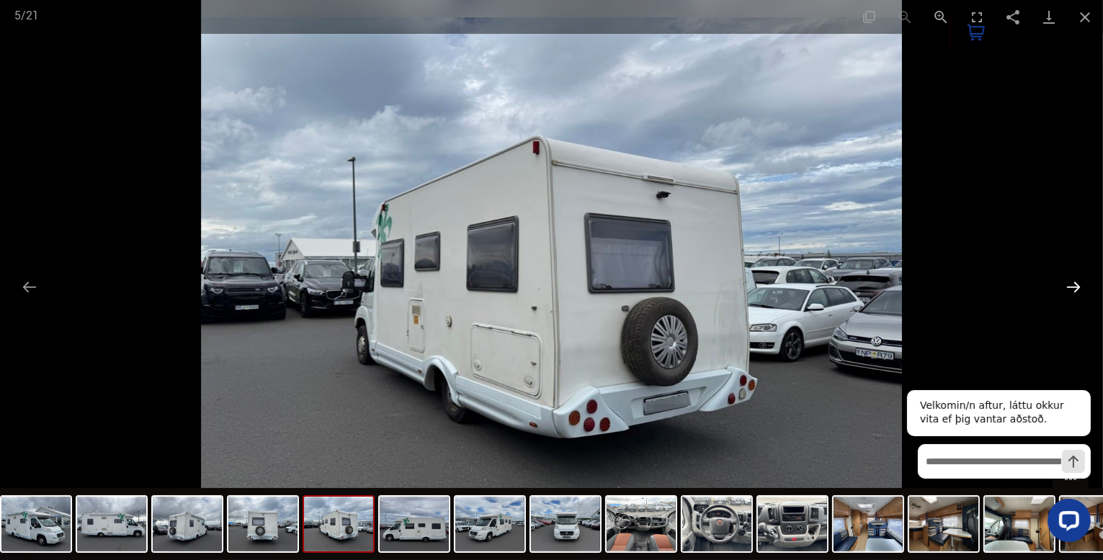
click at [1069, 280] on button "Next slide" at bounding box center [1073, 287] width 30 height 28
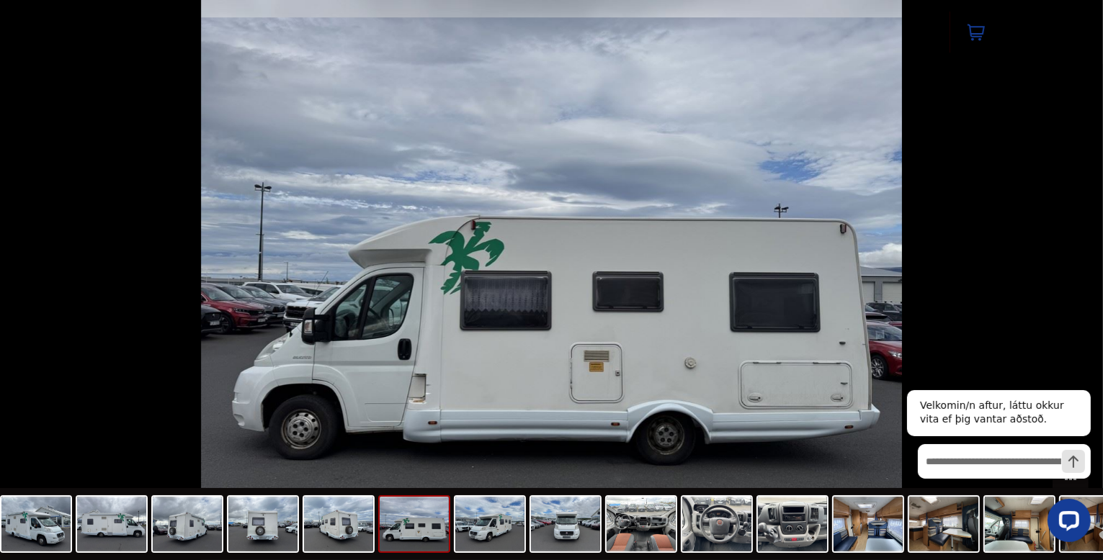
click at [1069, 280] on button "Next slide" at bounding box center [1080, 287] width 30 height 28
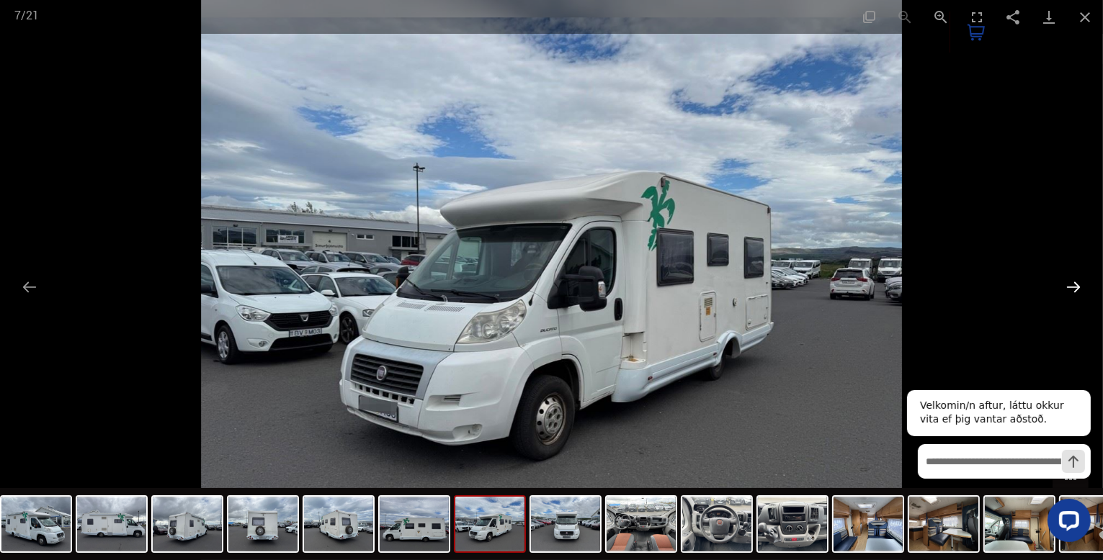
click at [1069, 280] on button "Next slide" at bounding box center [1073, 287] width 30 height 28
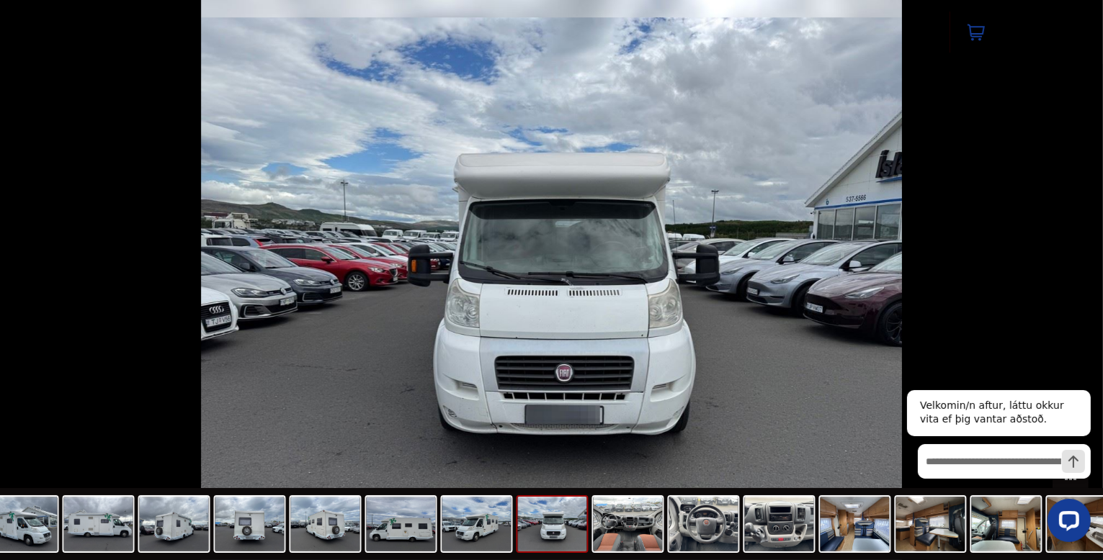
click at [1069, 280] on button "Next slide" at bounding box center [1080, 287] width 30 height 28
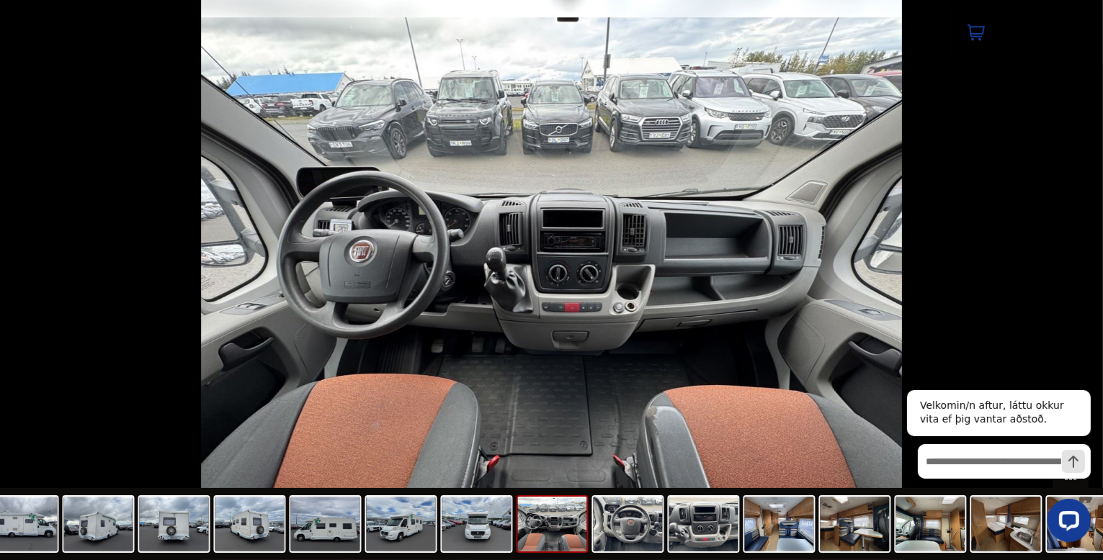
click at [1069, 280] on button "Next slide" at bounding box center [1080, 287] width 30 height 28
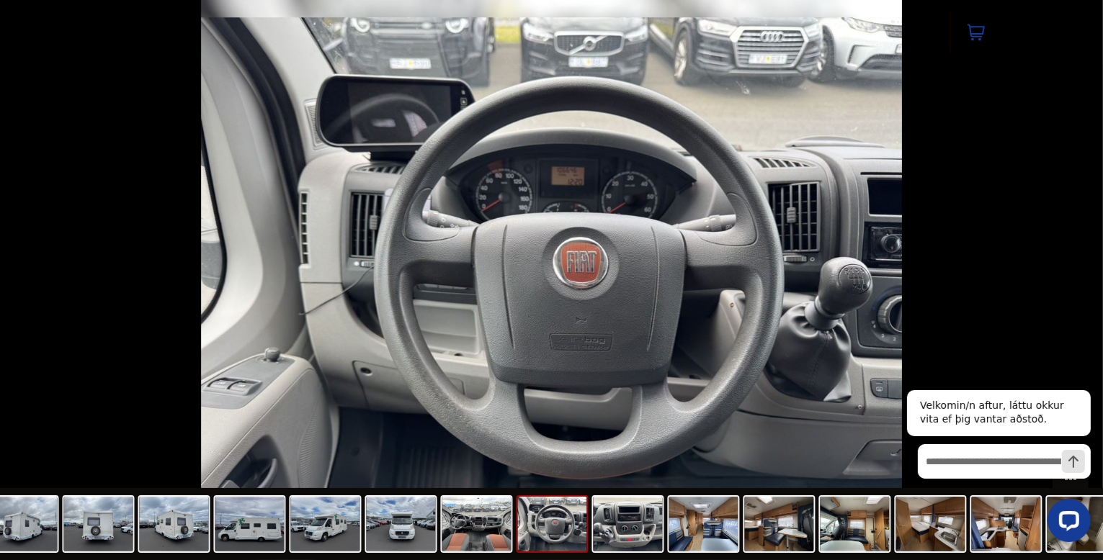
click at [1069, 280] on button "Next slide" at bounding box center [1080, 287] width 30 height 28
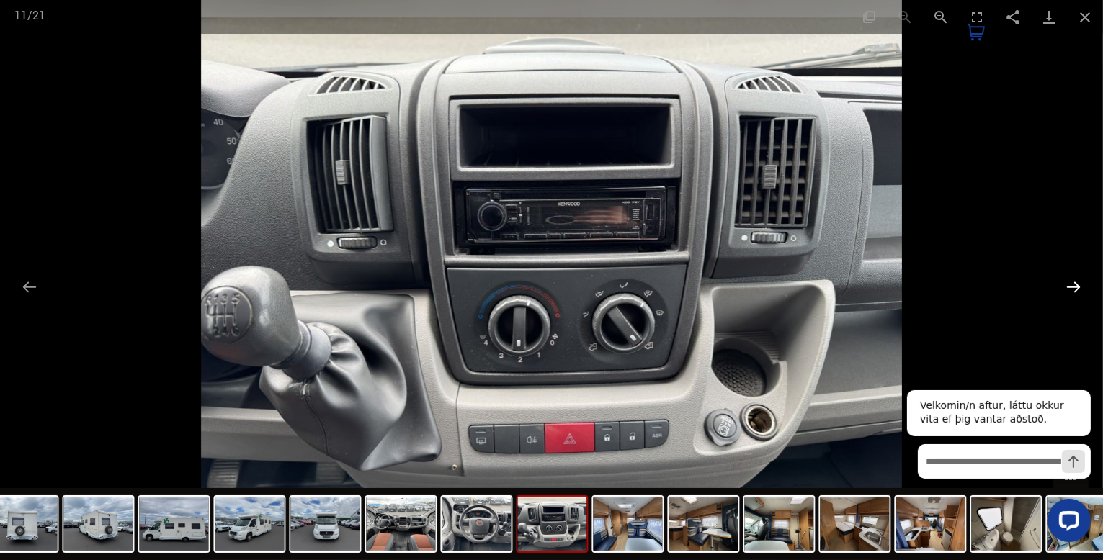
click at [1069, 280] on button "Next slide" at bounding box center [1073, 287] width 30 height 28
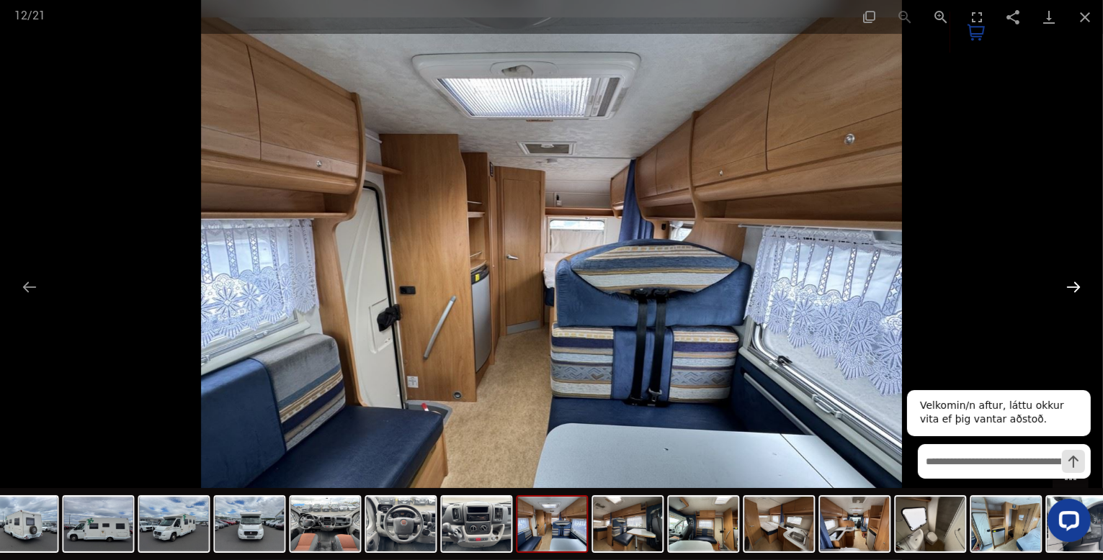
click at [1074, 281] on button "Next slide" at bounding box center [1073, 287] width 30 height 28
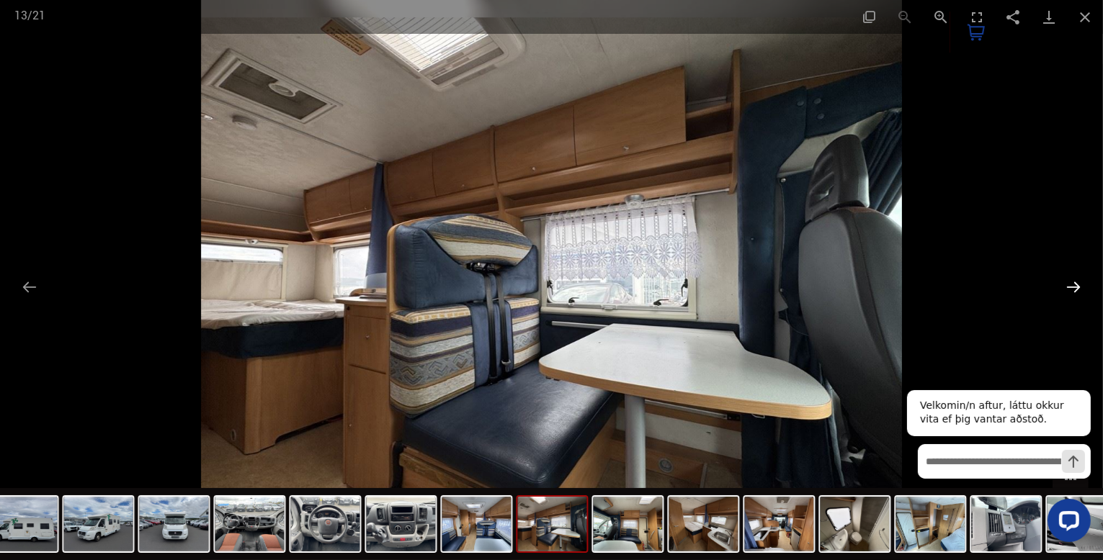
click at [1074, 281] on button "Next slide" at bounding box center [1073, 287] width 30 height 28
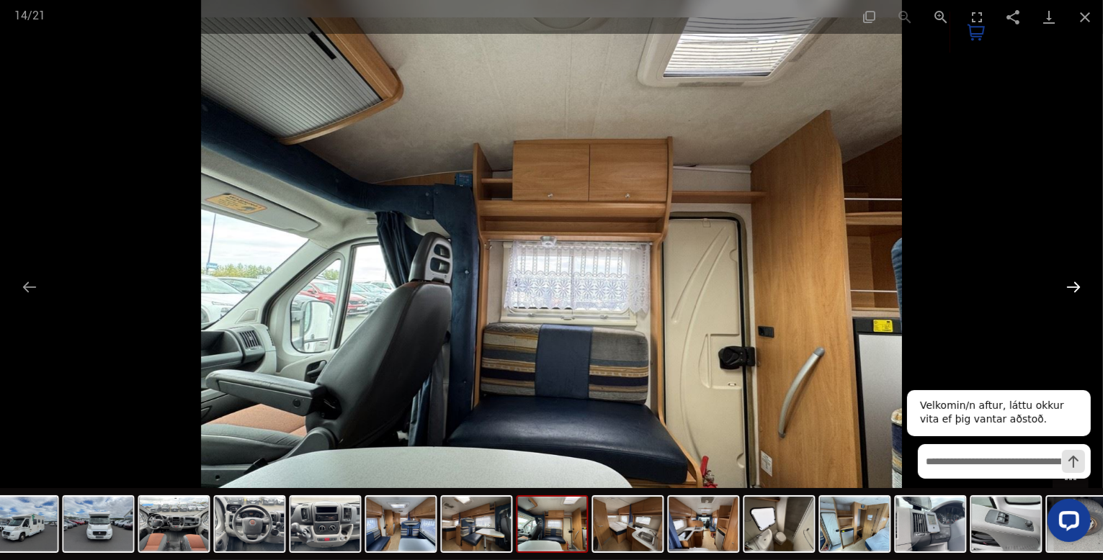
click at [1077, 280] on button "Next slide" at bounding box center [1073, 287] width 30 height 28
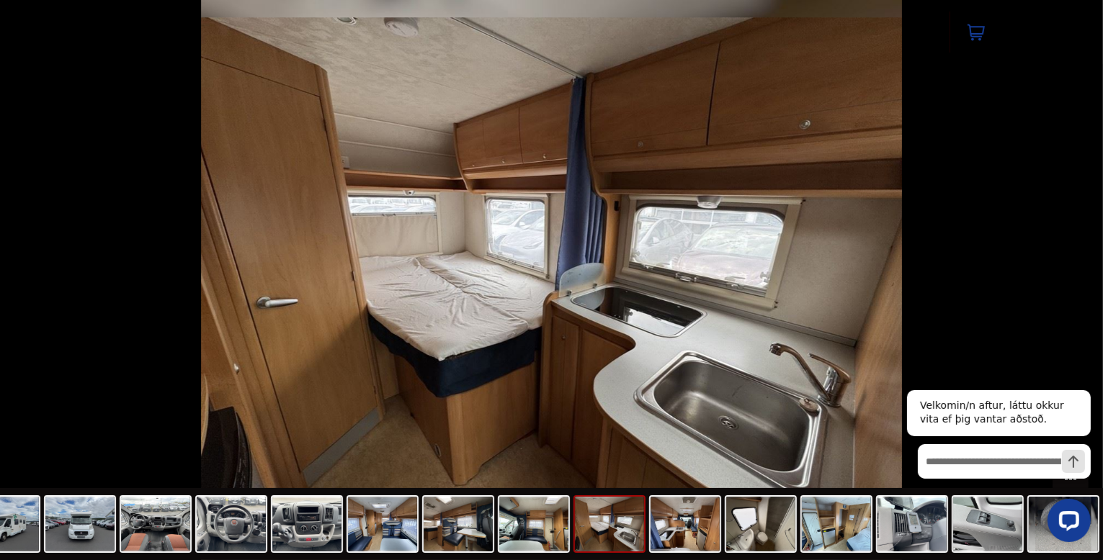
click at [1077, 280] on button "Next slide" at bounding box center [1080, 287] width 30 height 28
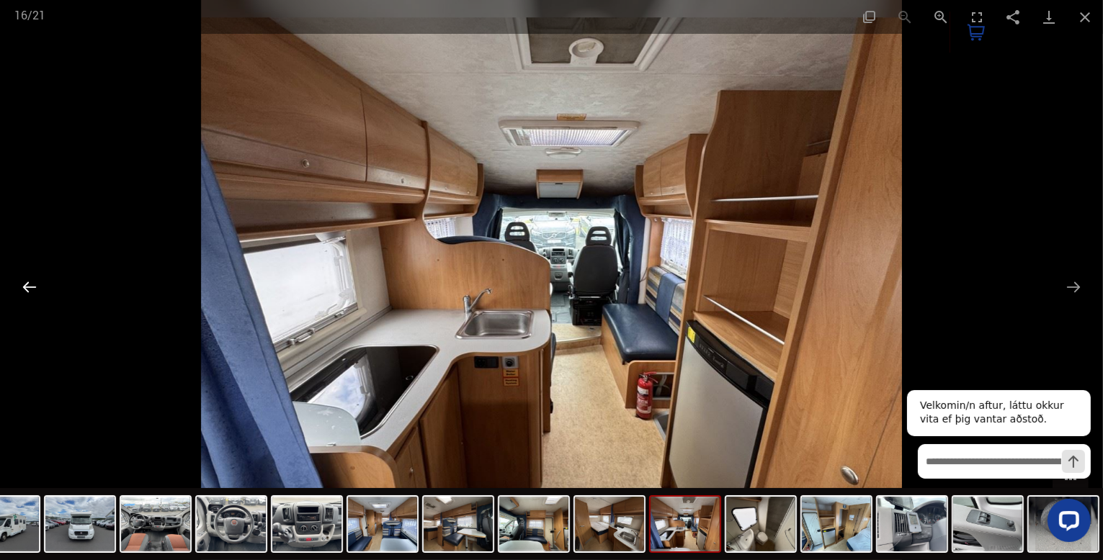
click at [28, 285] on button "Previous slide" at bounding box center [29, 287] width 30 height 28
